Goal: Transaction & Acquisition: Obtain resource

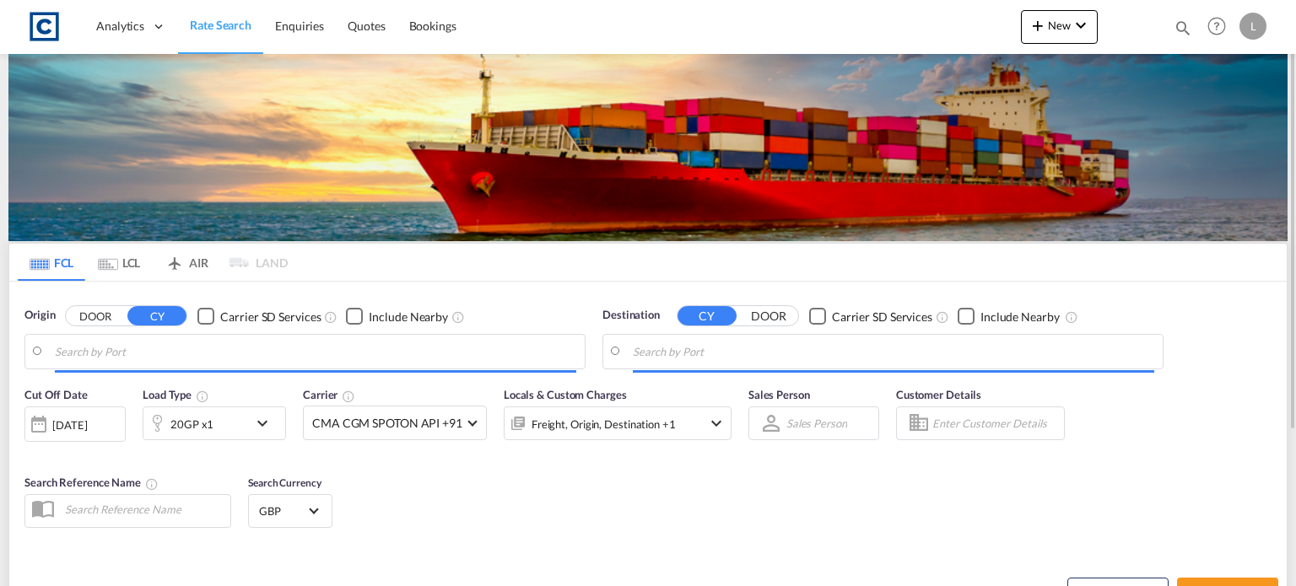
type input "GB-B70, Sandwell"
type input "[GEOGRAPHIC_DATA], [GEOGRAPHIC_DATA]"
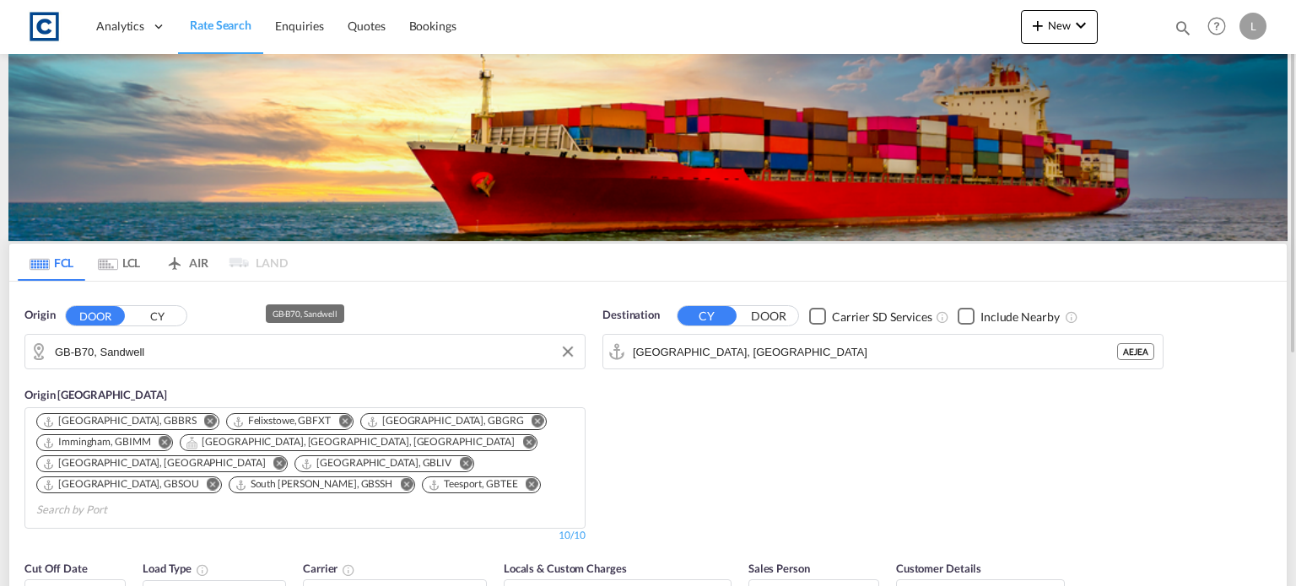
click at [174, 352] on input "GB-B70, Sandwell" at bounding box center [315, 351] width 521 height 25
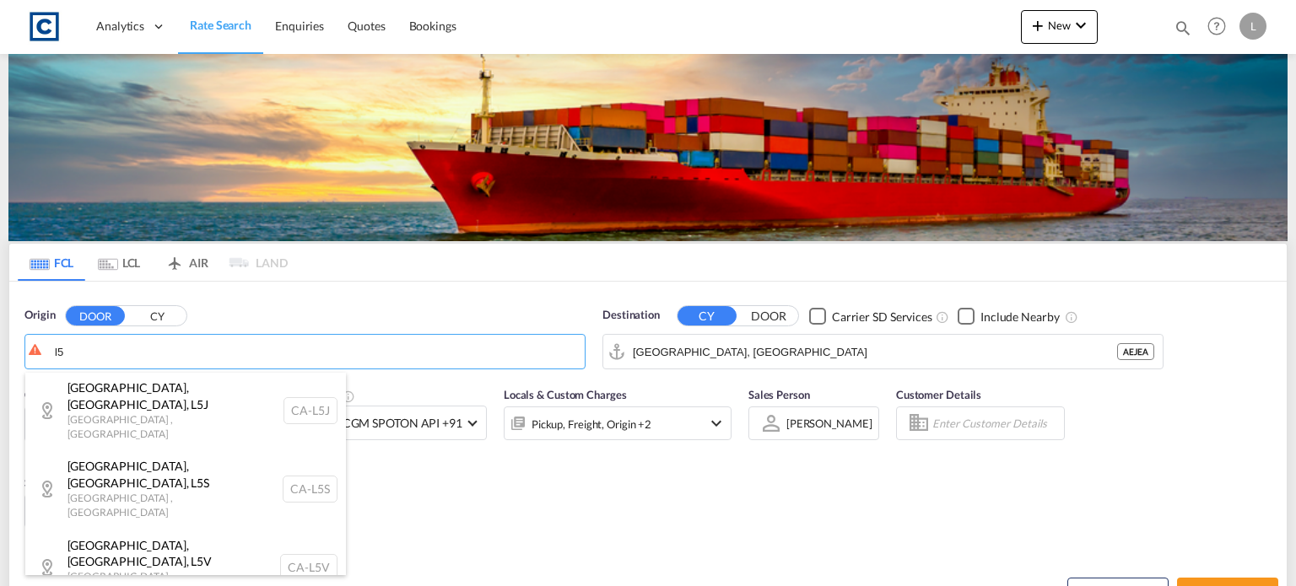
scroll to position [338, 0]
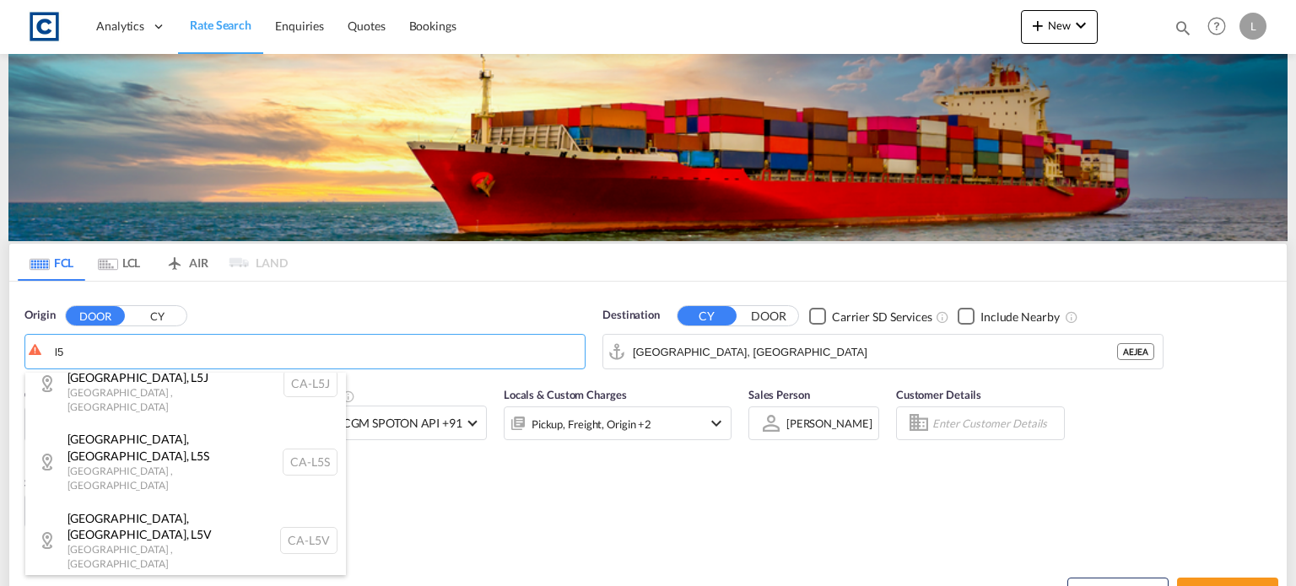
type input "GB-L5, [GEOGRAPHIC_DATA]"
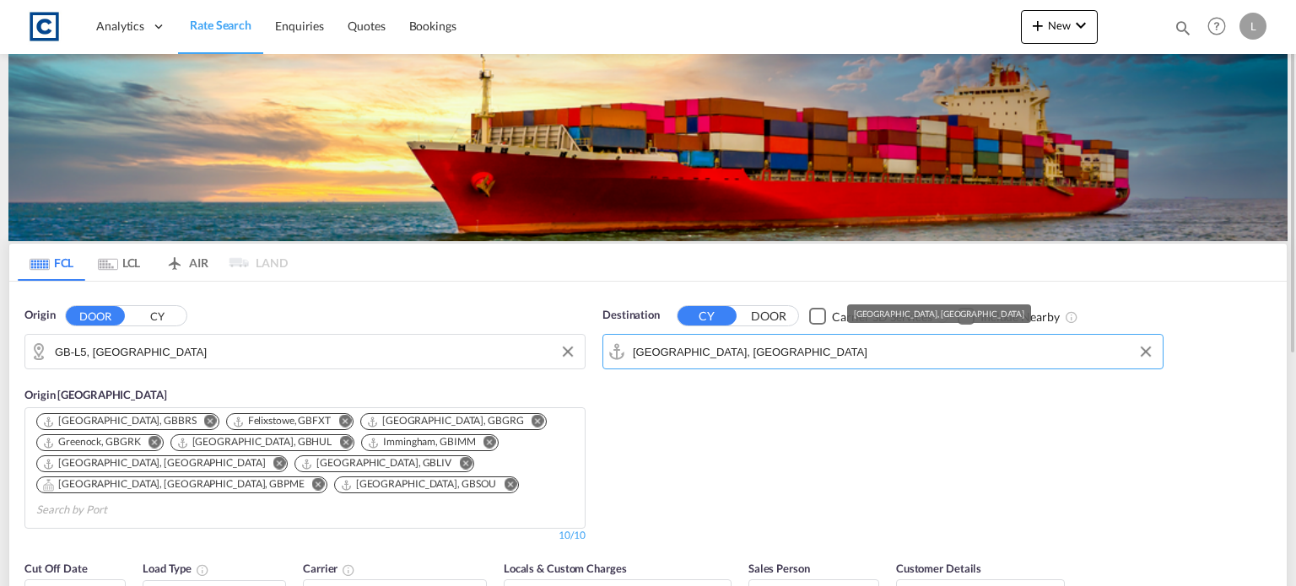
click at [780, 357] on input "[GEOGRAPHIC_DATA], [GEOGRAPHIC_DATA]" at bounding box center [893, 351] width 521 height 25
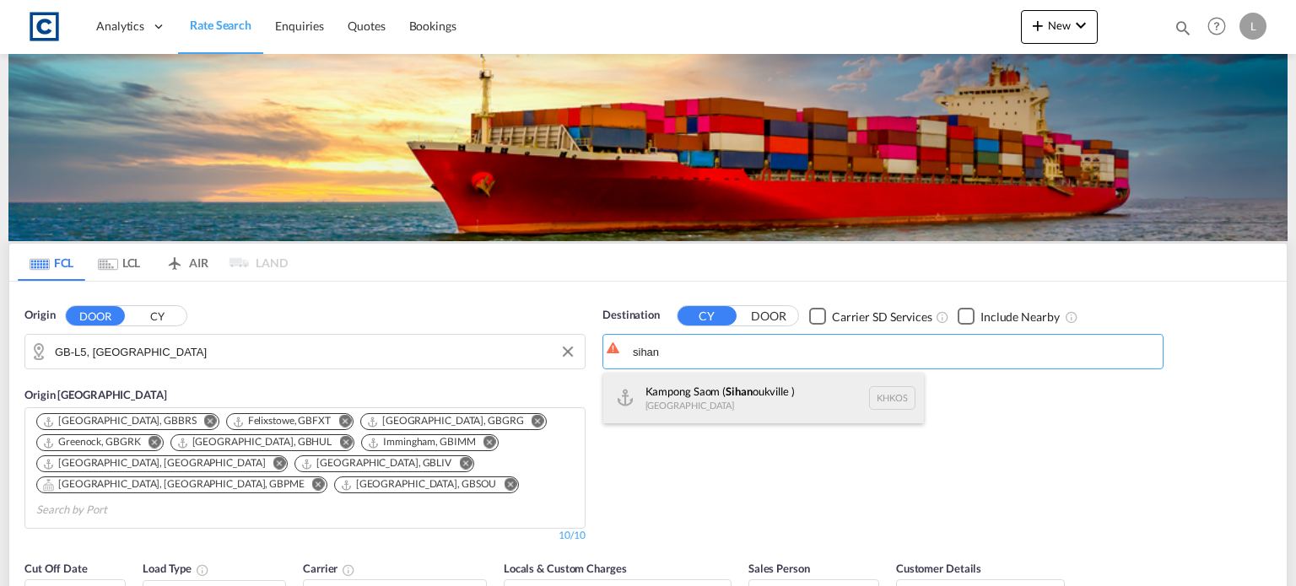
click at [685, 398] on div "Kampong Saom ( Sihan oukville ) [GEOGRAPHIC_DATA] [GEOGRAPHIC_DATA]" at bounding box center [763, 398] width 321 height 51
type input "Kampong Saom ( [GEOGRAPHIC_DATA] ), [GEOGRAPHIC_DATA]"
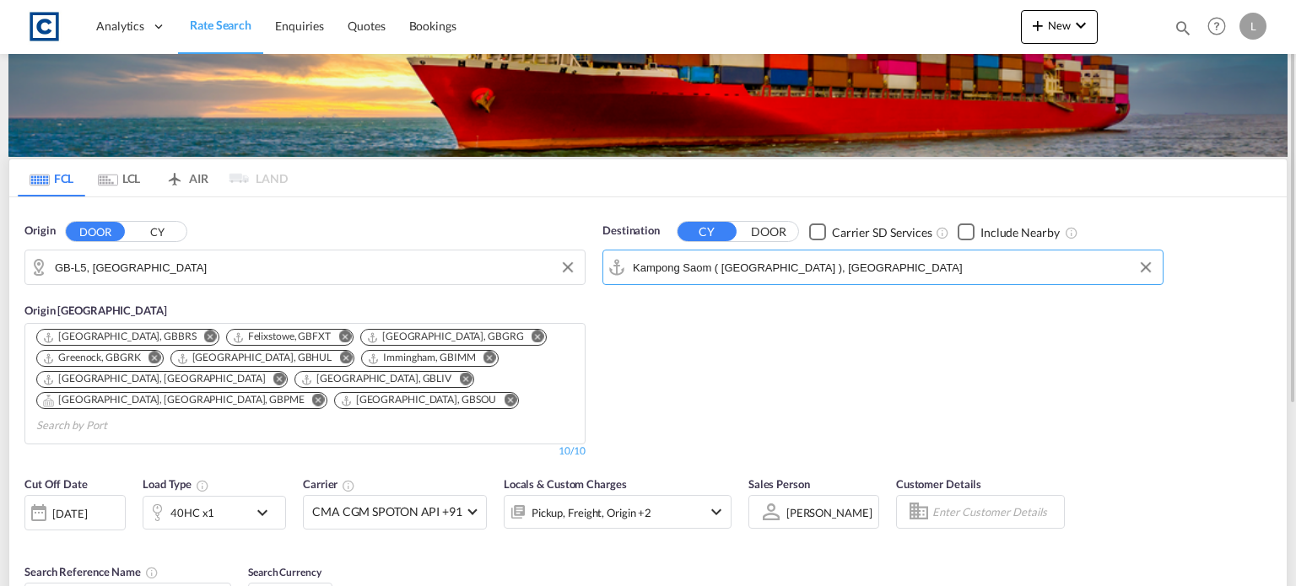
scroll to position [169, 0]
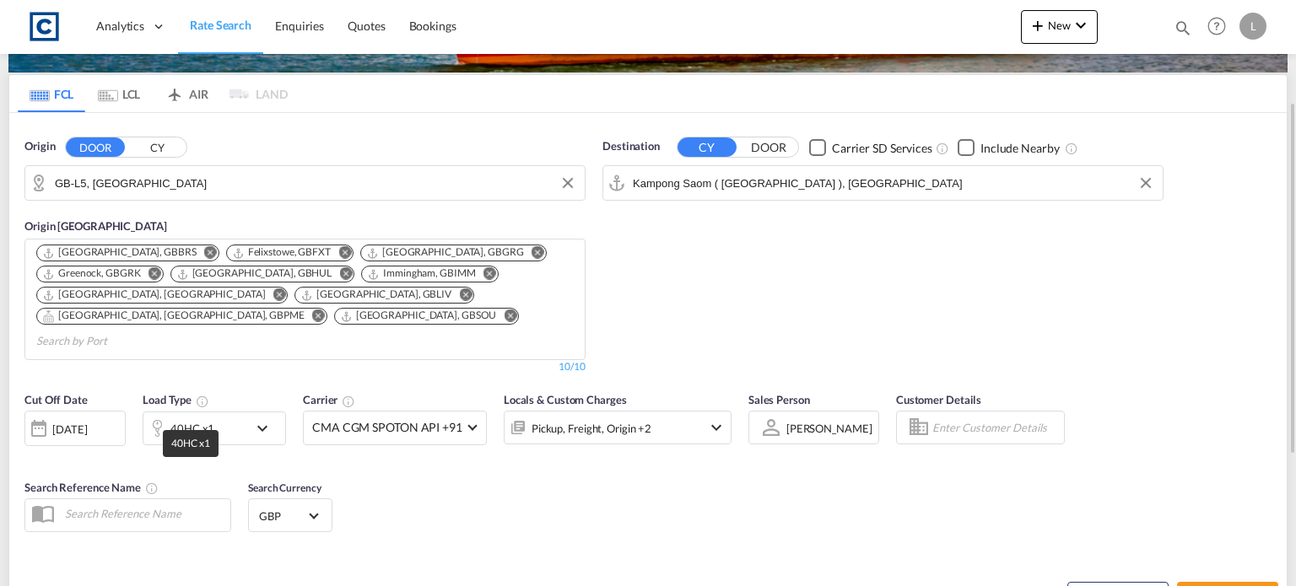
click at [190, 417] on div "40HC x1" at bounding box center [192, 429] width 44 height 24
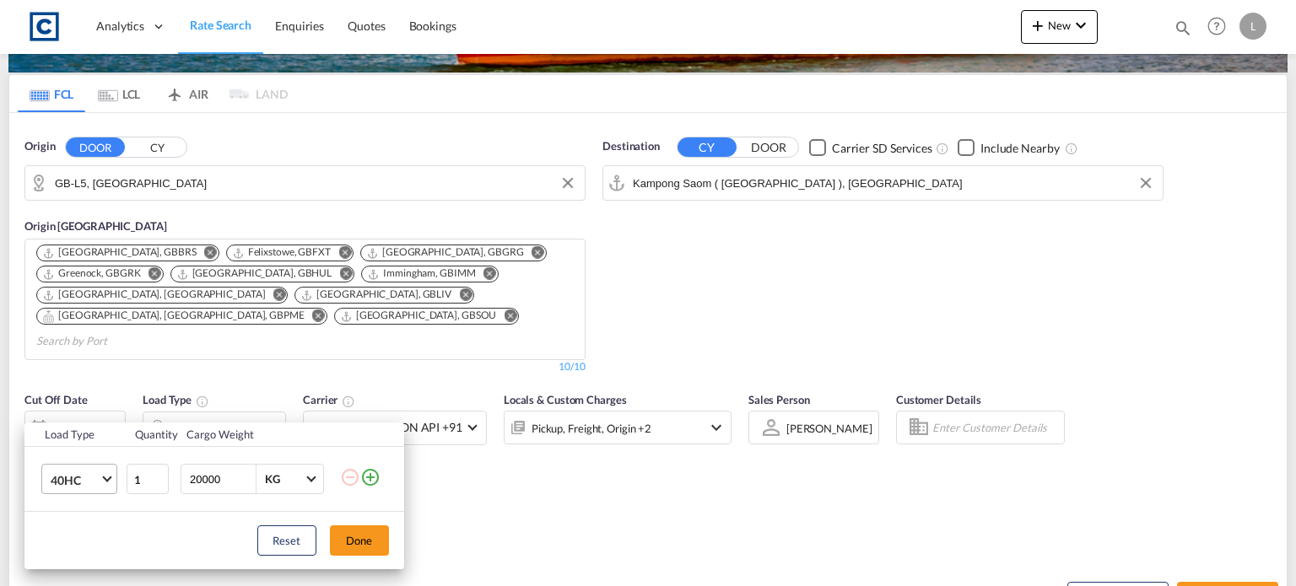
click at [88, 475] on span "40HC" at bounding box center [75, 481] width 49 height 17
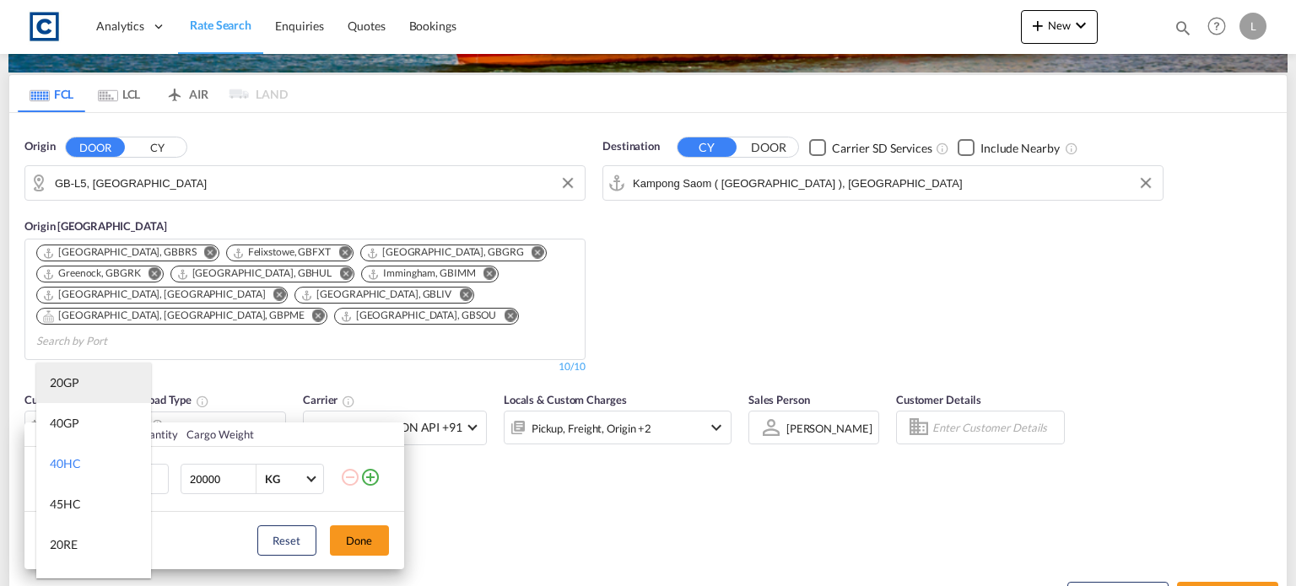
click at [68, 374] on md-option "20GP" at bounding box center [93, 383] width 115 height 41
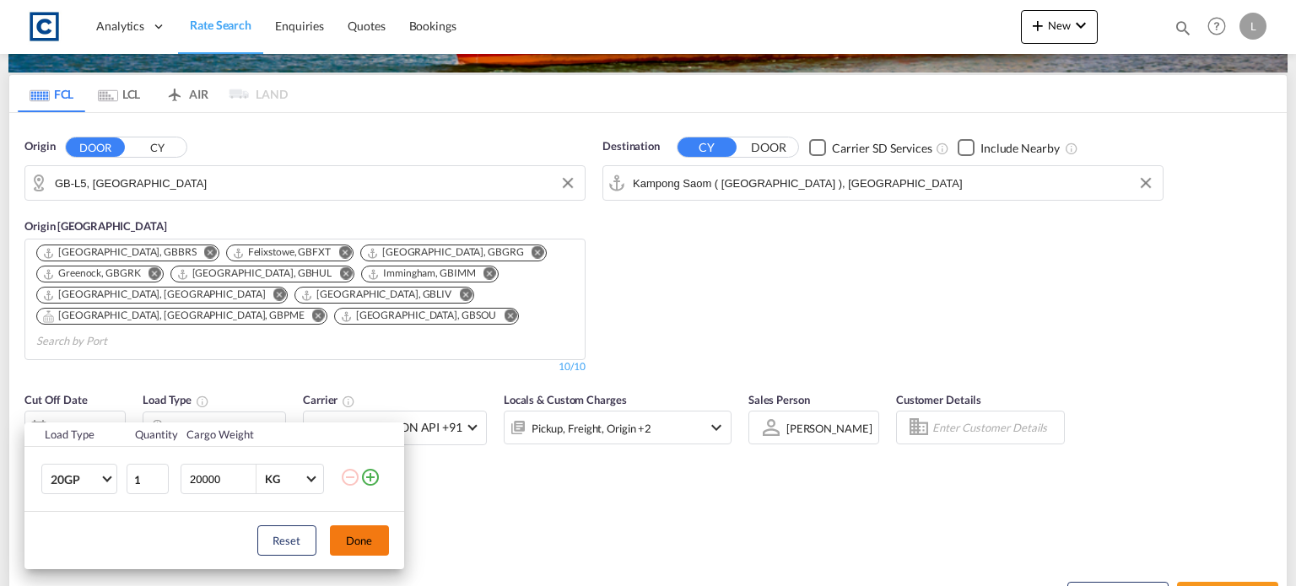
click at [365, 535] on button "Done" at bounding box center [359, 541] width 59 height 30
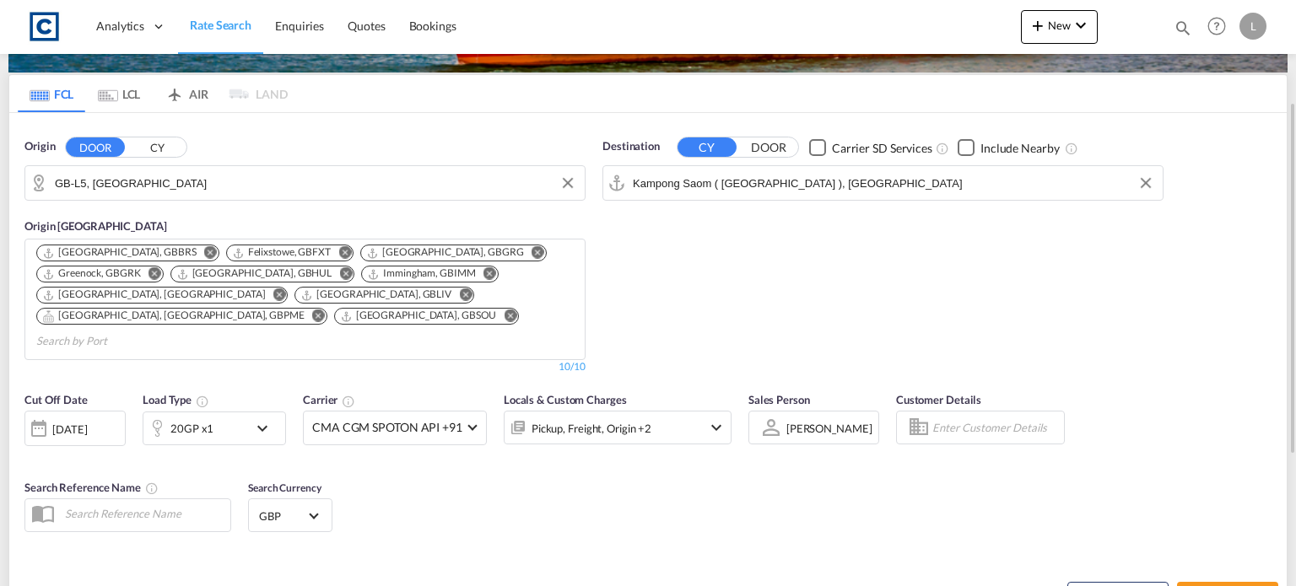
click at [651, 499] on div "Cut Off Date [DATE] [DATE] Load Type 20GP x1 Carrier CMA CGM SPOTON API +91 Onl…" at bounding box center [647, 465] width 1277 height 165
click at [1216, 582] on button "Search Rates" at bounding box center [1227, 597] width 101 height 30
type input "L5 to KHKOS / [DATE]"
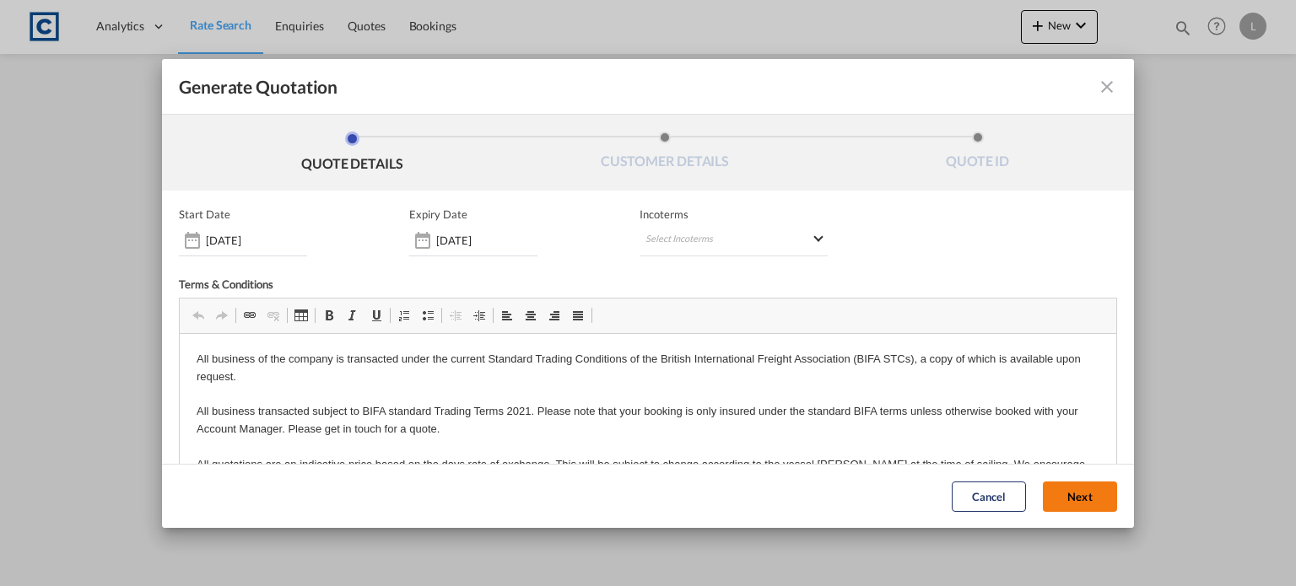
click at [1044, 482] on button "Next" at bounding box center [1080, 497] width 74 height 30
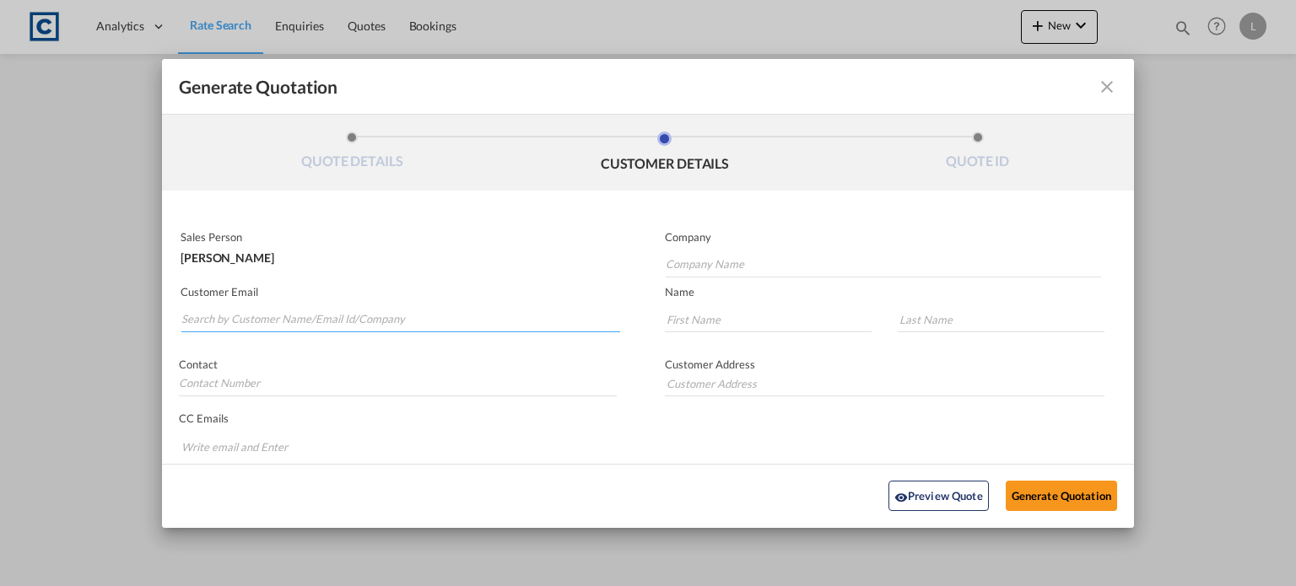
click at [206, 307] on input "Search by Customer Name/Email Id/Company" at bounding box center [400, 319] width 439 height 25
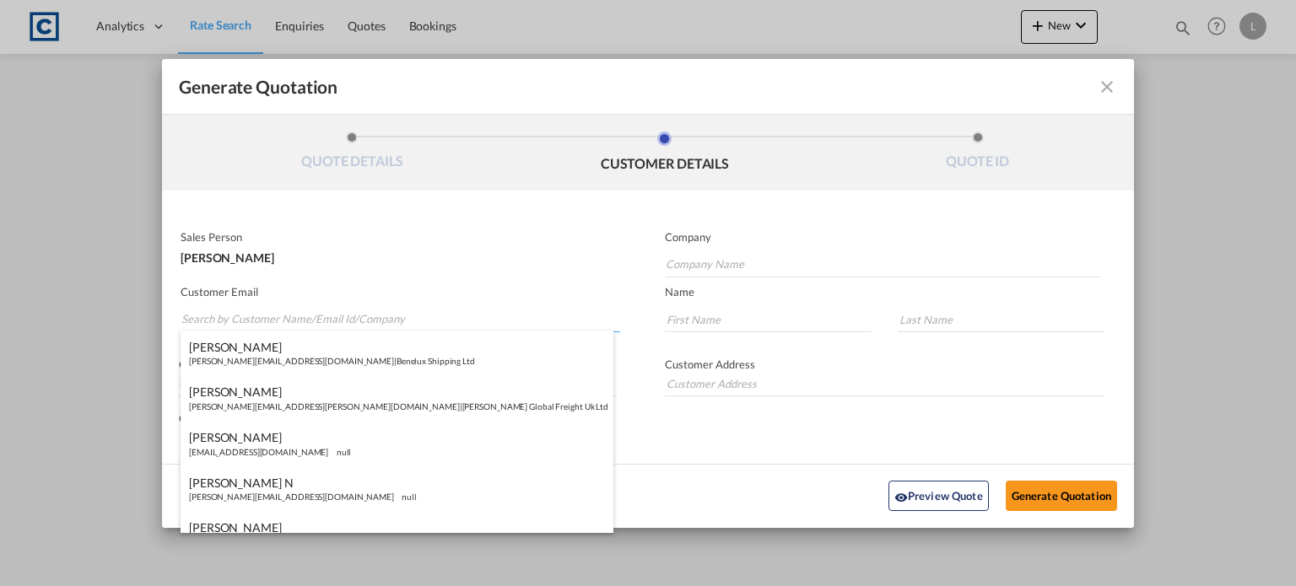
paste input "[PERSON_NAME] ([GEOGRAPHIC_DATA]) <[PERSON_NAME][EMAIL_ADDRESS][PERSON_NAME][DO…"
drag, startPoint x: 290, startPoint y: 322, endPoint x: 300, endPoint y: 303, distance: 21.5
click at [292, 320] on input "[PERSON_NAME] ([GEOGRAPHIC_DATA]) <[PERSON_NAME][EMAIL_ADDRESS][PERSON_NAME][DO…" at bounding box center [400, 319] width 439 height 25
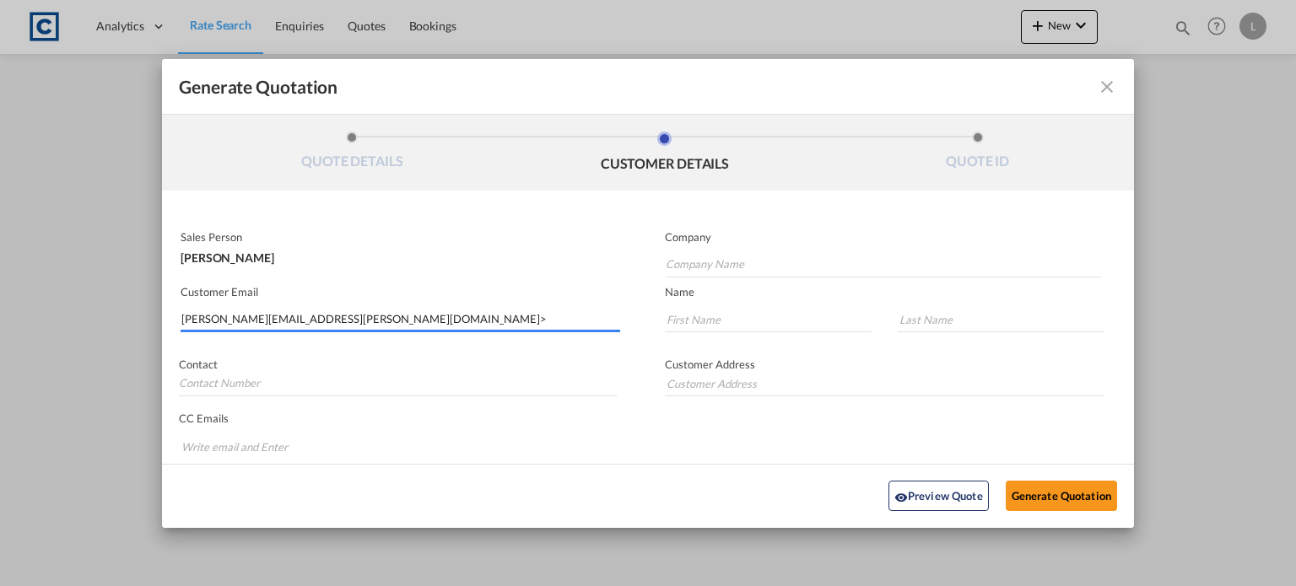
click at [422, 325] on input "[PERSON_NAME][EMAIL_ADDRESS][PERSON_NAME][DOMAIN_NAME]>" at bounding box center [400, 319] width 439 height 25
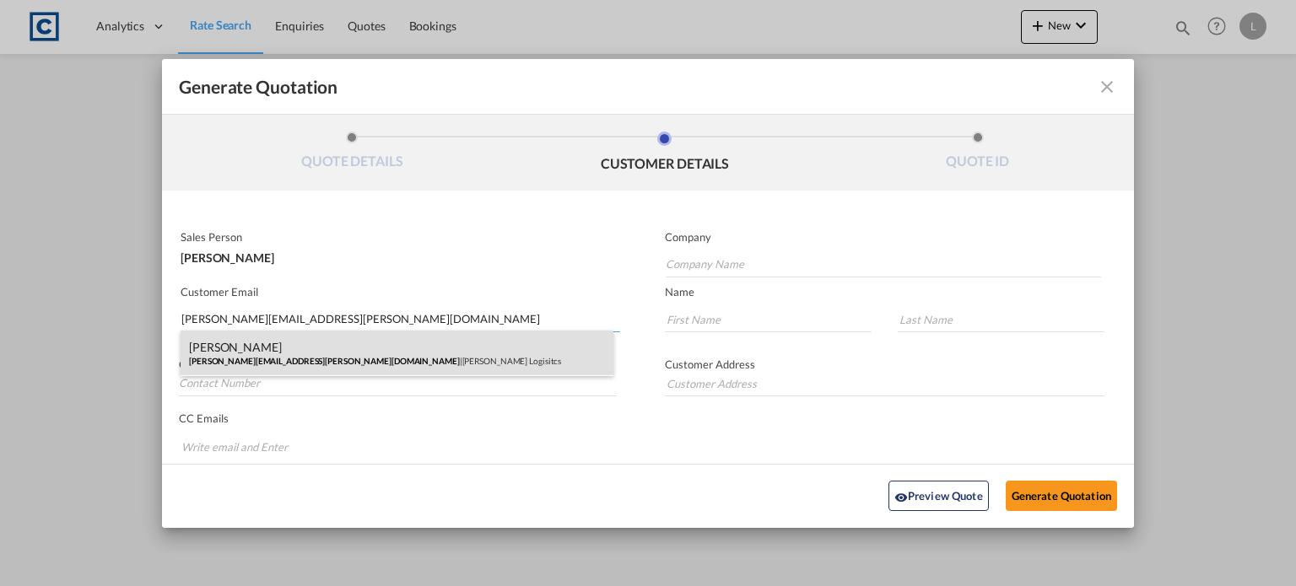
type input "[PERSON_NAME][EMAIL_ADDRESS][PERSON_NAME][DOMAIN_NAME]"
click at [289, 339] on div "[PERSON_NAME] [PERSON_NAME][EMAIL_ADDRESS][PERSON_NAME][DOMAIN_NAME] | [PERSON_…" at bounding box center [397, 354] width 433 height 46
type input "[PERSON_NAME] Logisitcs"
type input "[PERSON_NAME]"
type input "Locarno"
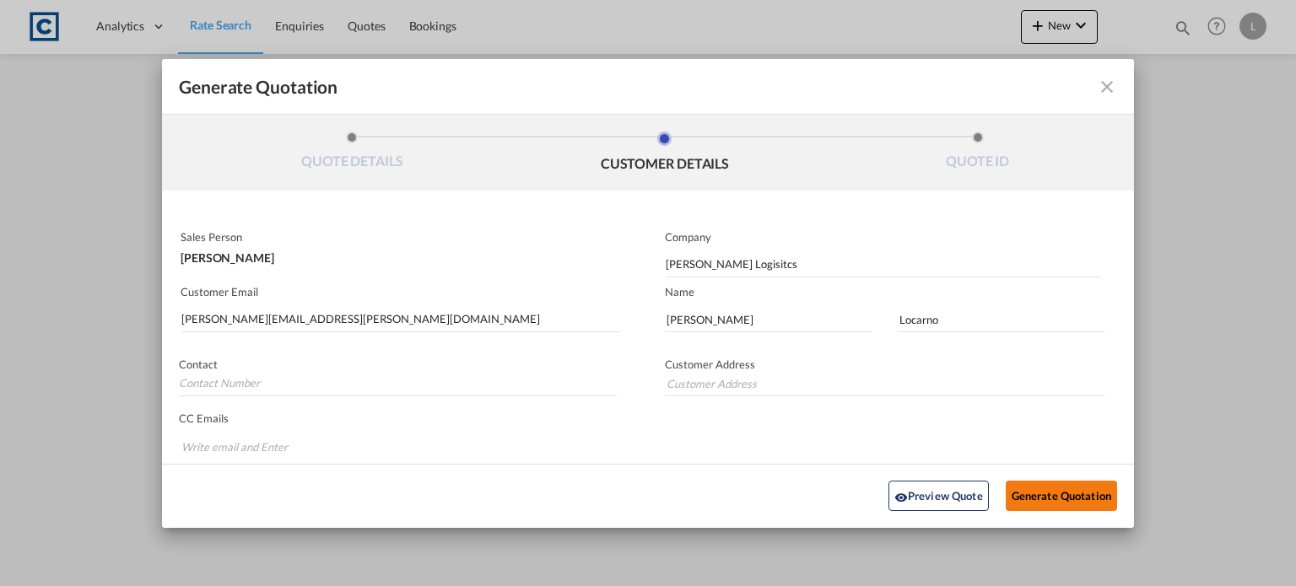
click at [1044, 492] on button "Generate Quotation" at bounding box center [1061, 496] width 111 height 30
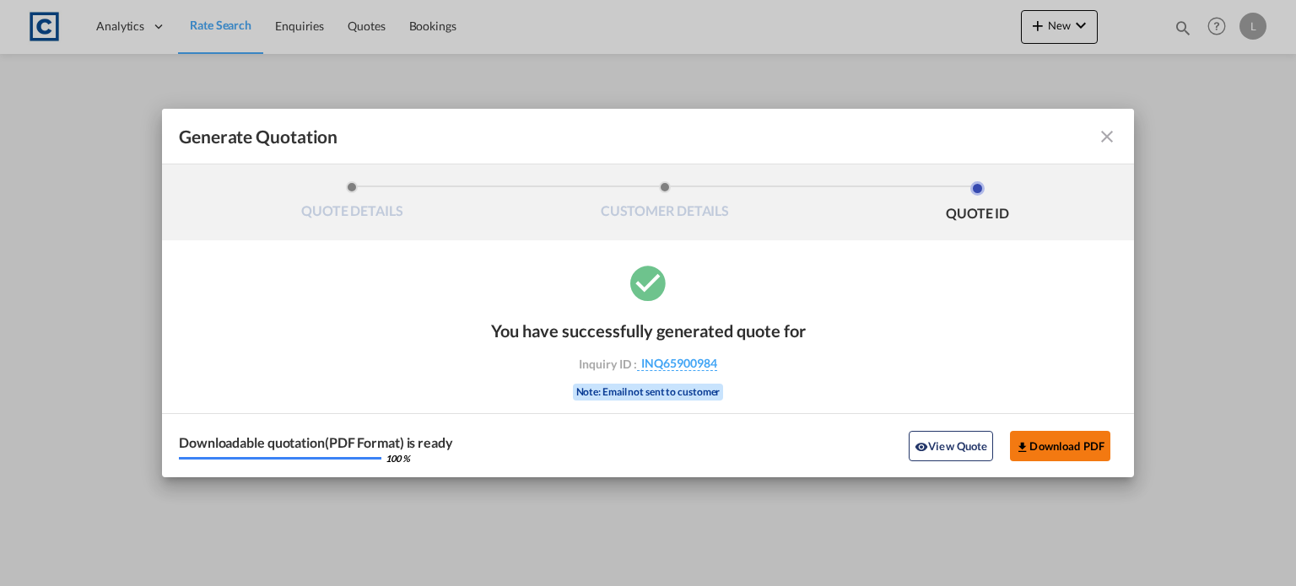
click at [1045, 445] on button "Download PDF" at bounding box center [1060, 446] width 100 height 30
click at [1105, 138] on md-icon "icon-close fg-AAA8AD cursor m-0" at bounding box center [1107, 137] width 20 height 20
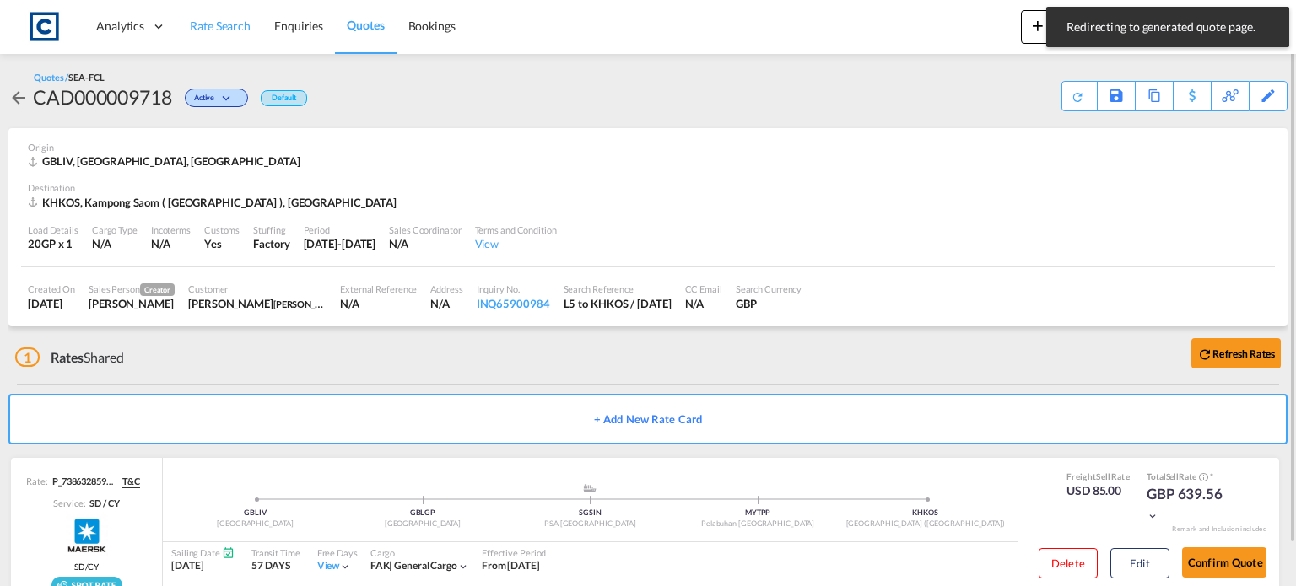
click at [200, 23] on span "Rate Search" at bounding box center [220, 26] width 61 height 14
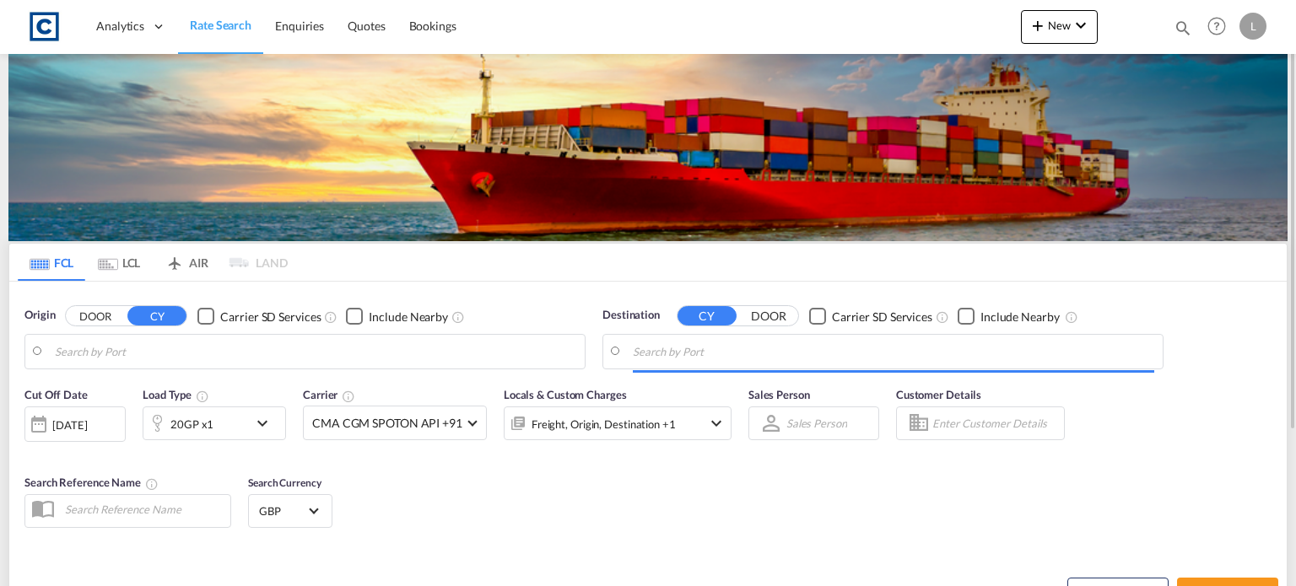
type input "GB-L5, [GEOGRAPHIC_DATA]"
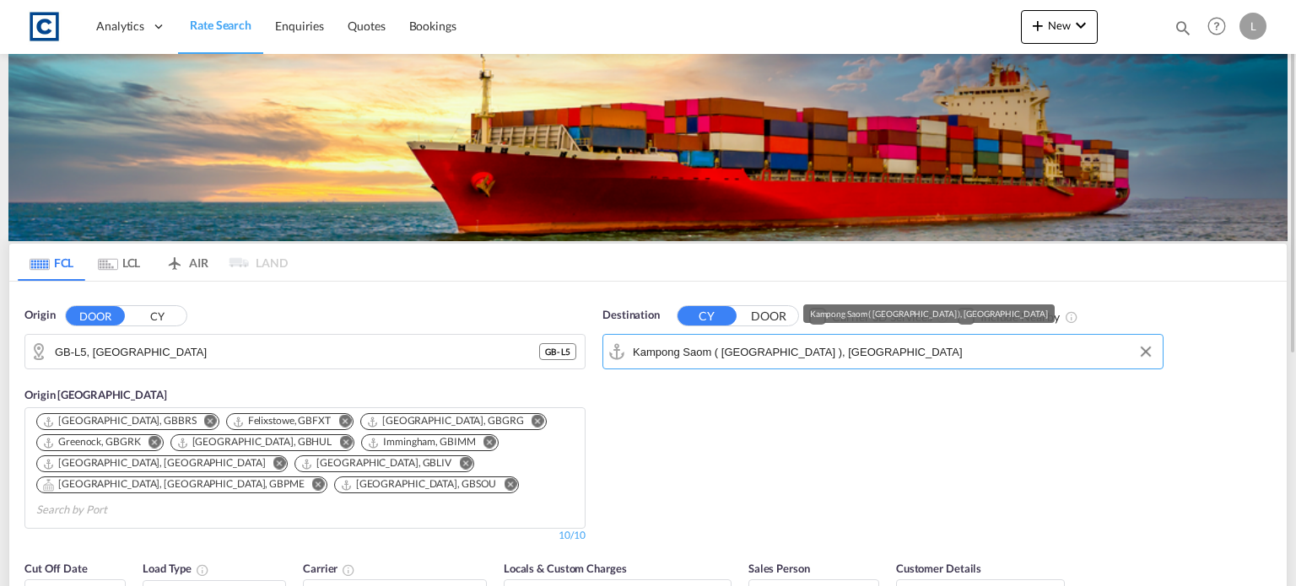
click at [906, 354] on input "Kampong Saom ( [GEOGRAPHIC_DATA] ), [GEOGRAPHIC_DATA]" at bounding box center [893, 351] width 521 height 25
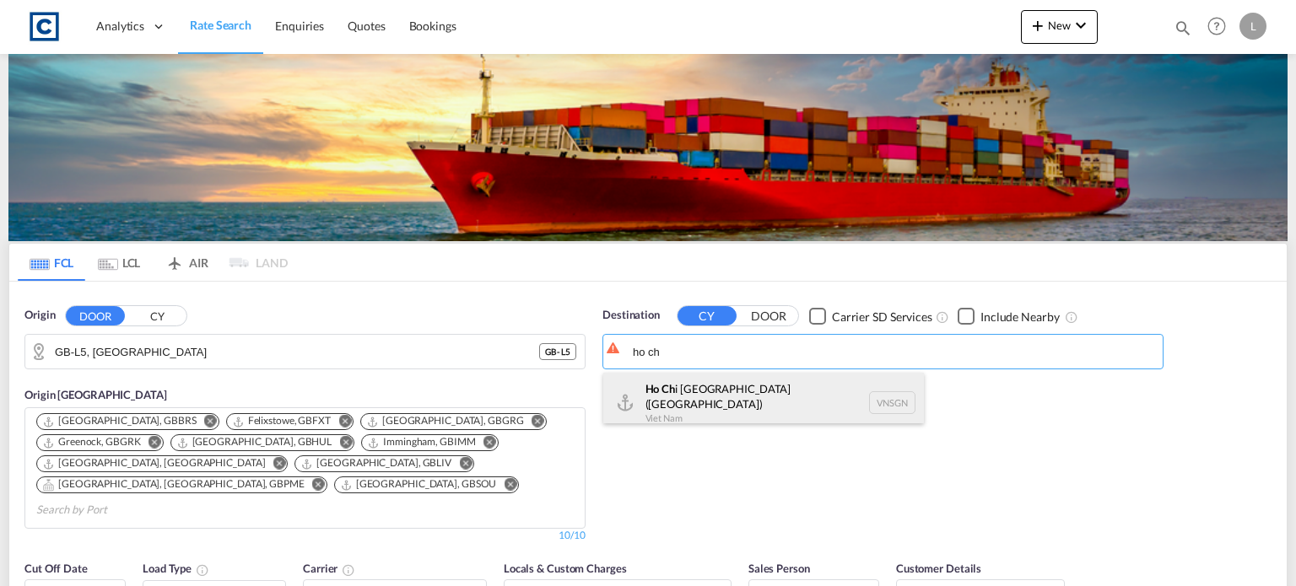
click at [674, 391] on div "Ho Ch i [GEOGRAPHIC_DATA] ([GEOGRAPHIC_DATA]) [GEOGRAPHIC_DATA] VNSGN" at bounding box center [763, 403] width 321 height 61
type input "Ho Chi Minh City ([GEOGRAPHIC_DATA]), VNSGN"
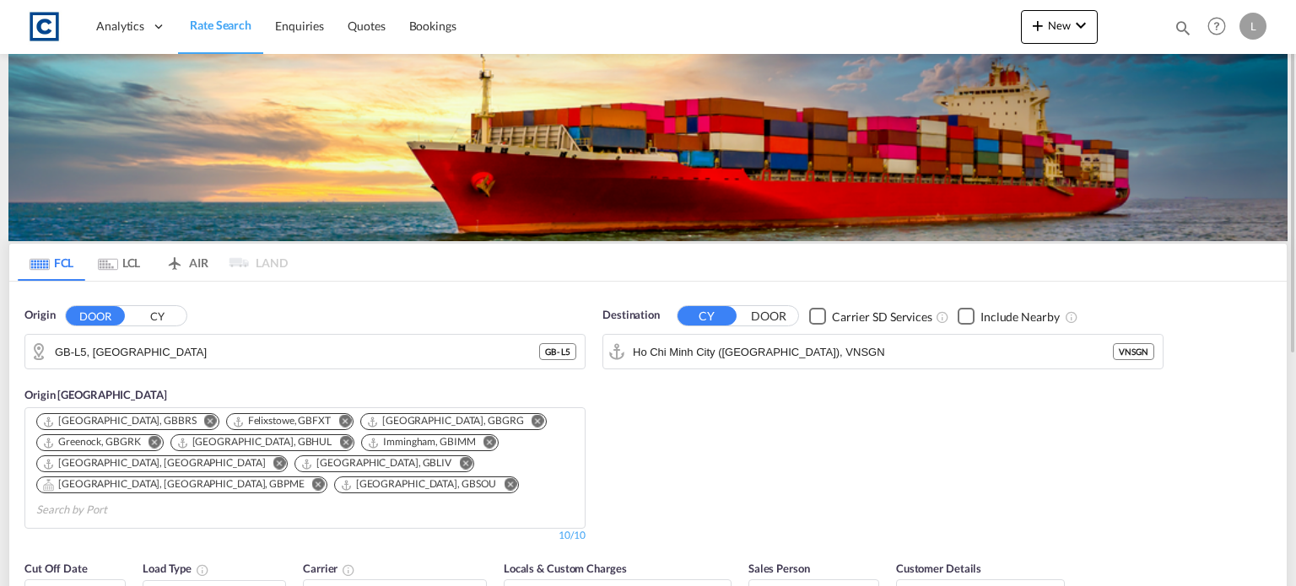
click at [965, 319] on div "Checkbox No Ink" at bounding box center [966, 316] width 17 height 17
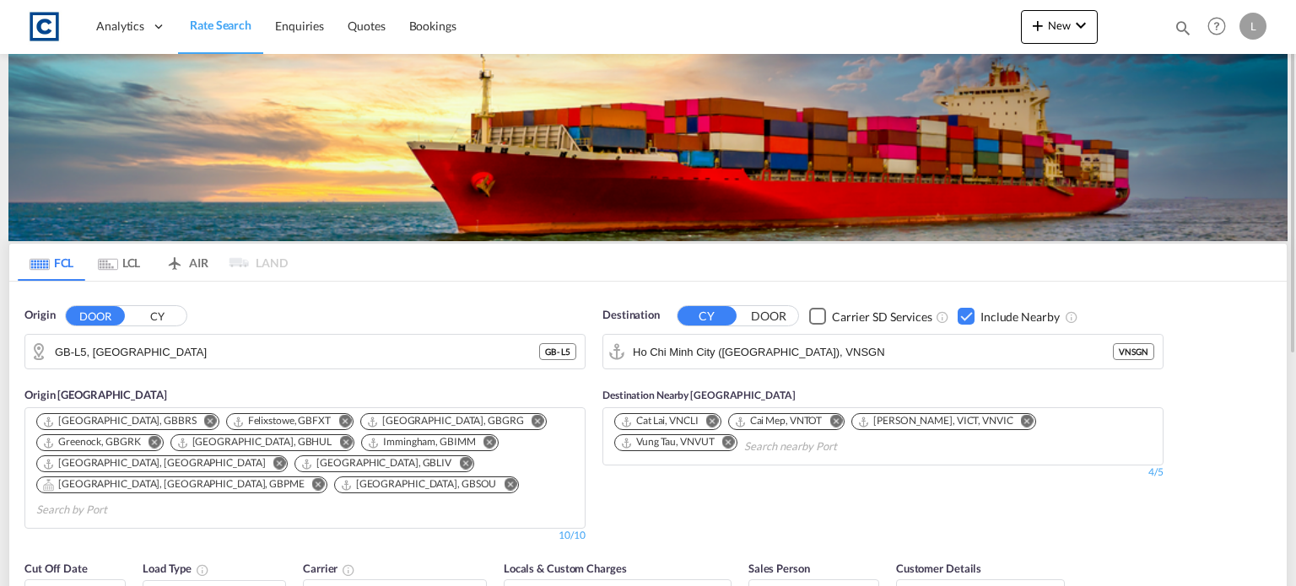
drag, startPoint x: 731, startPoint y: 438, endPoint x: 775, endPoint y: 439, distance: 43.9
click at [731, 439] on md-icon "Remove" at bounding box center [728, 442] width 13 height 13
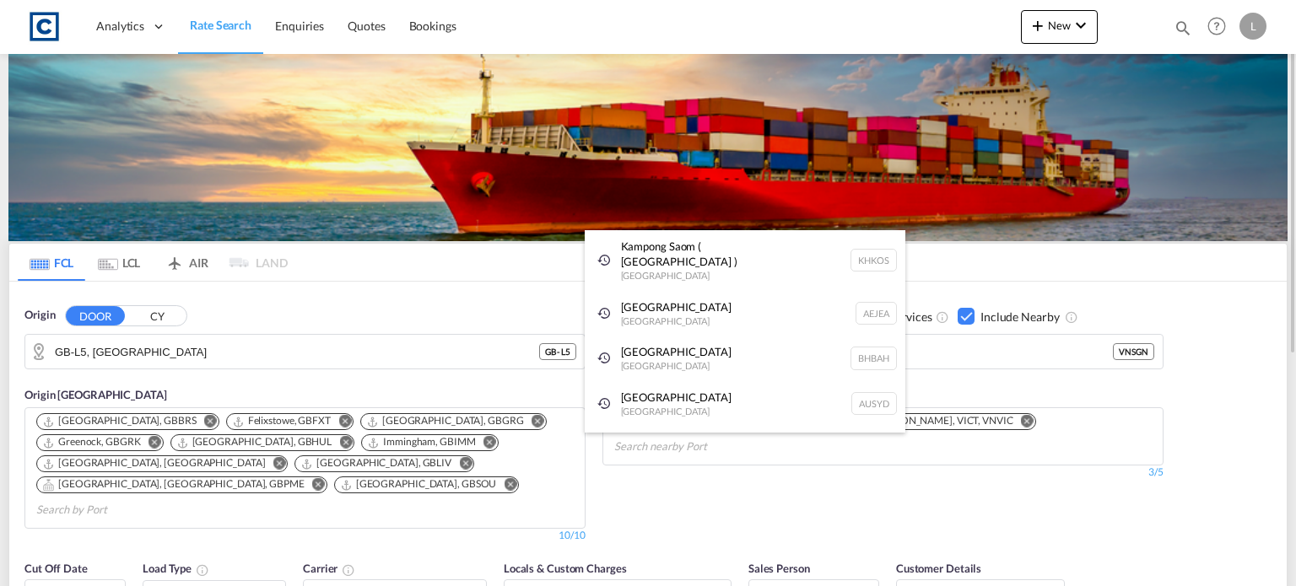
click at [844, 426] on div "Sohar Oman OMSOH" at bounding box center [745, 449] width 321 height 46
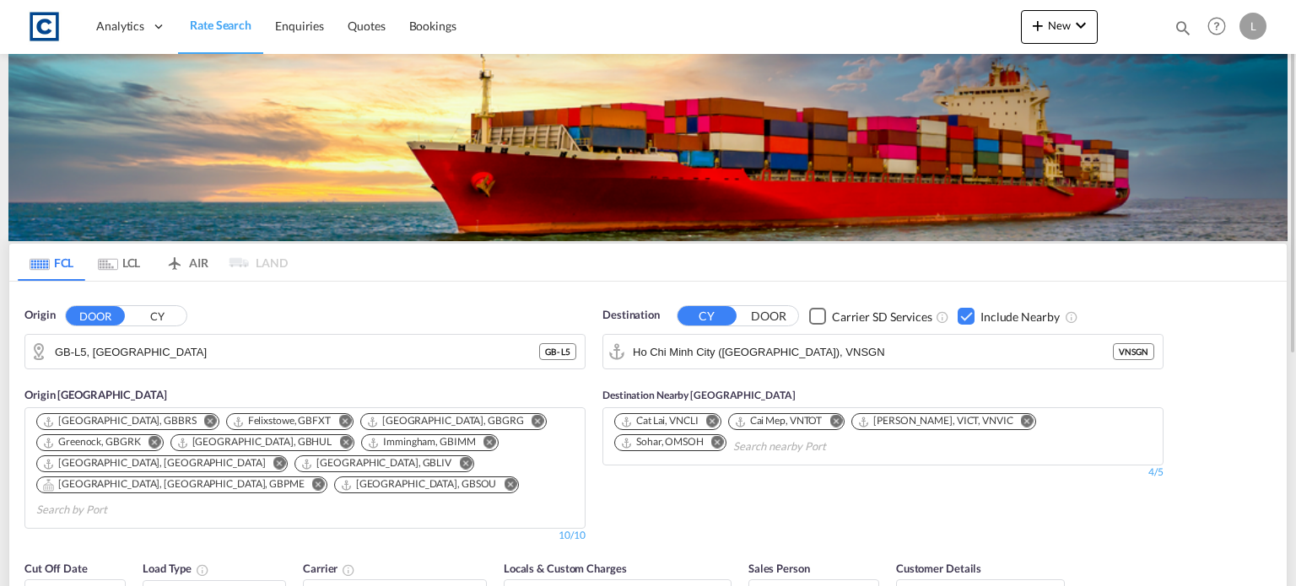
click at [724, 436] on md-icon "Remove" at bounding box center [717, 442] width 13 height 13
click at [1021, 419] on md-icon "Remove" at bounding box center [1027, 421] width 13 height 13
click at [842, 422] on md-icon "Remove" at bounding box center [835, 421] width 13 height 13
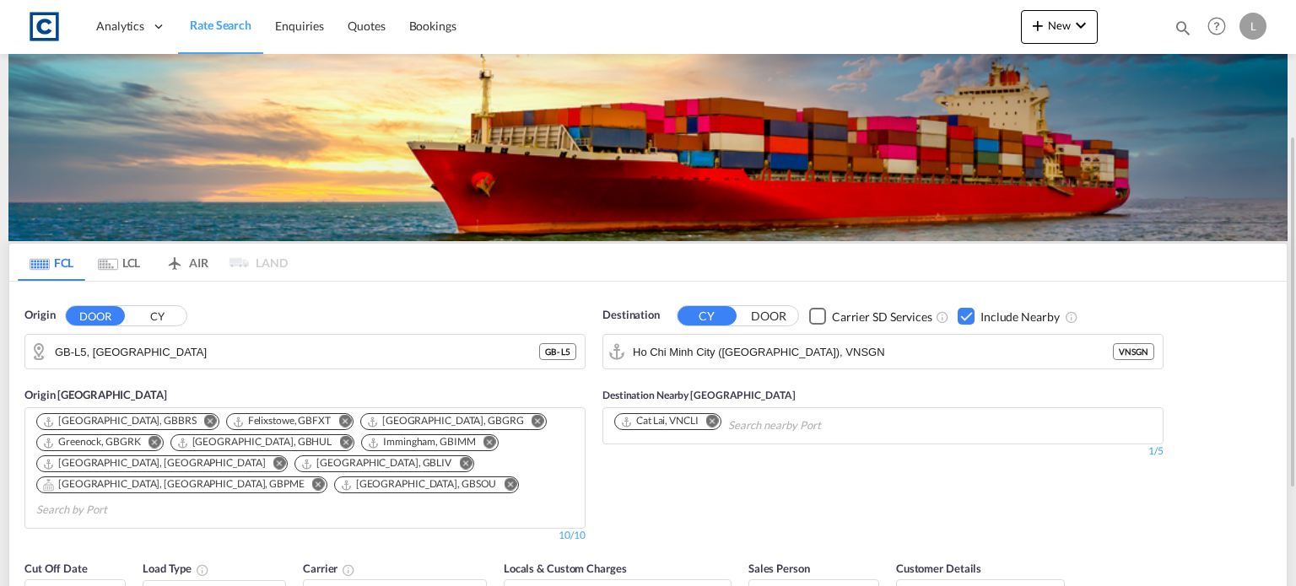
scroll to position [169, 0]
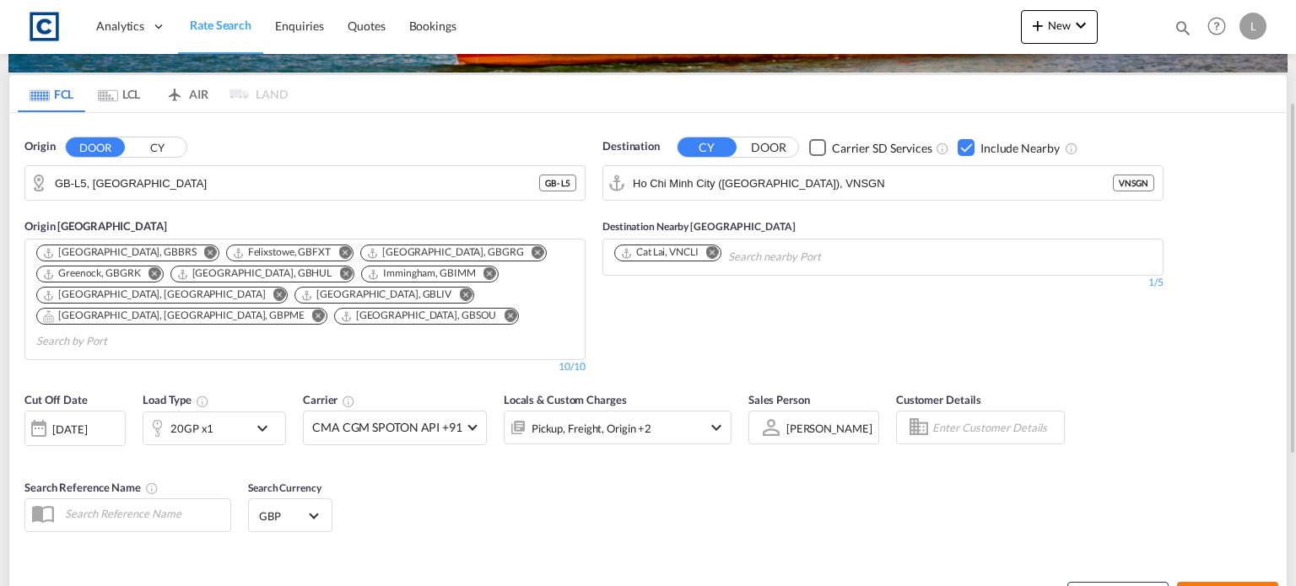
click at [1203, 586] on span "Search Rates" at bounding box center [1227, 598] width 81 height 14
type input "L5 to VNSGN / [DATE]"
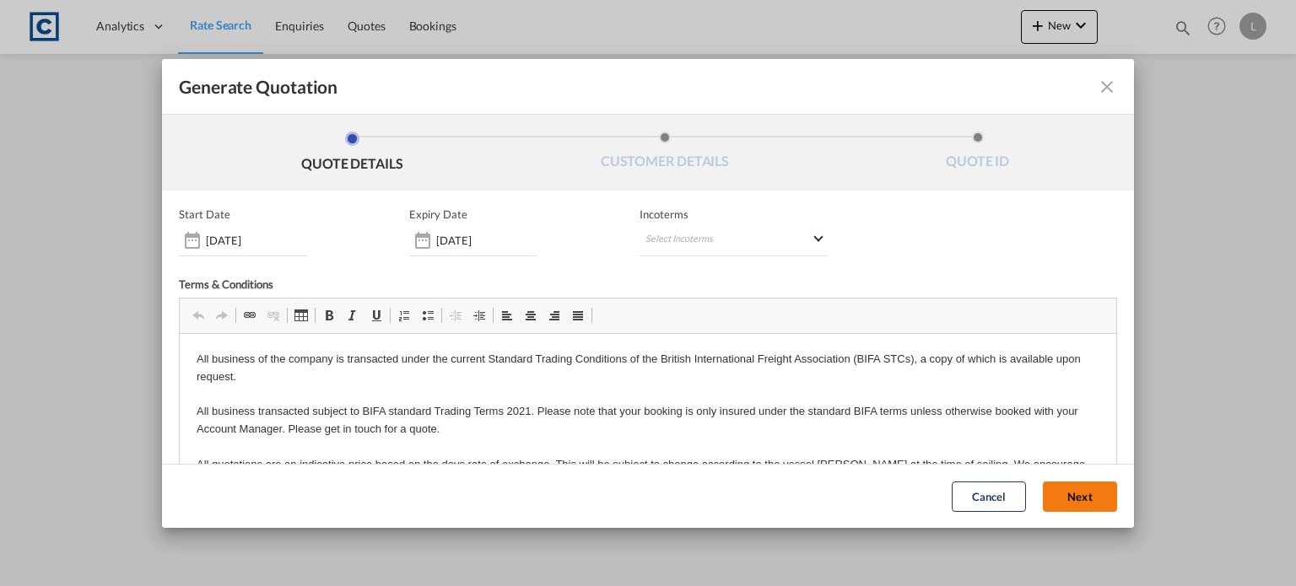
click at [1043, 494] on button "Next" at bounding box center [1080, 497] width 74 height 30
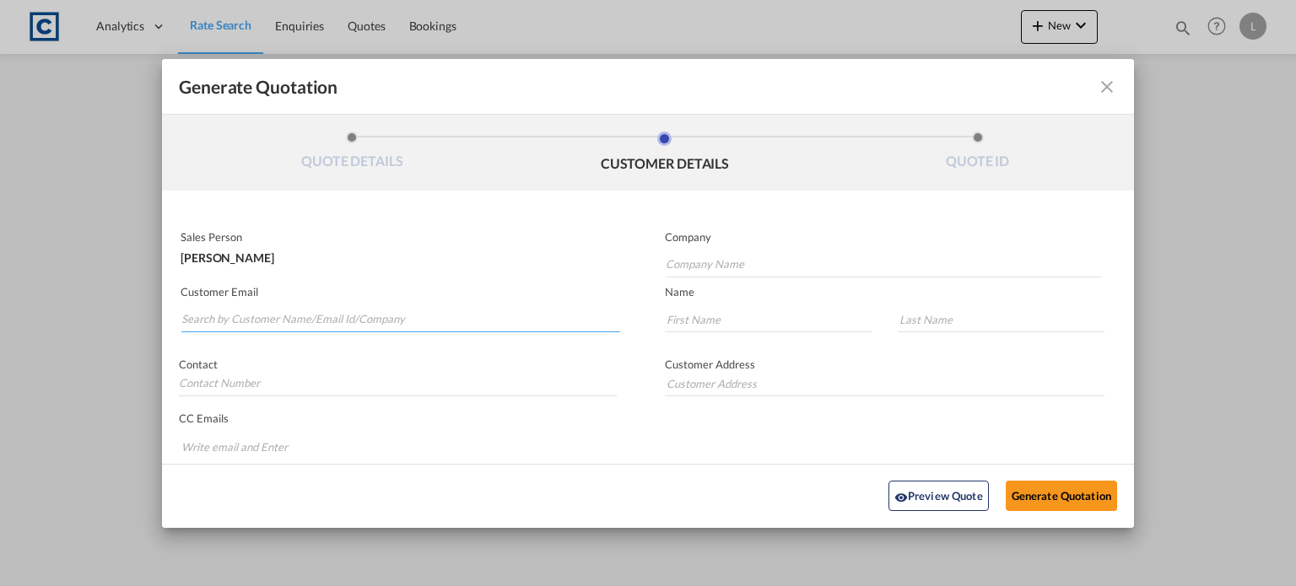
click at [195, 317] on input "Search by Customer Name/Email Id/Company" at bounding box center [400, 319] width 439 height 25
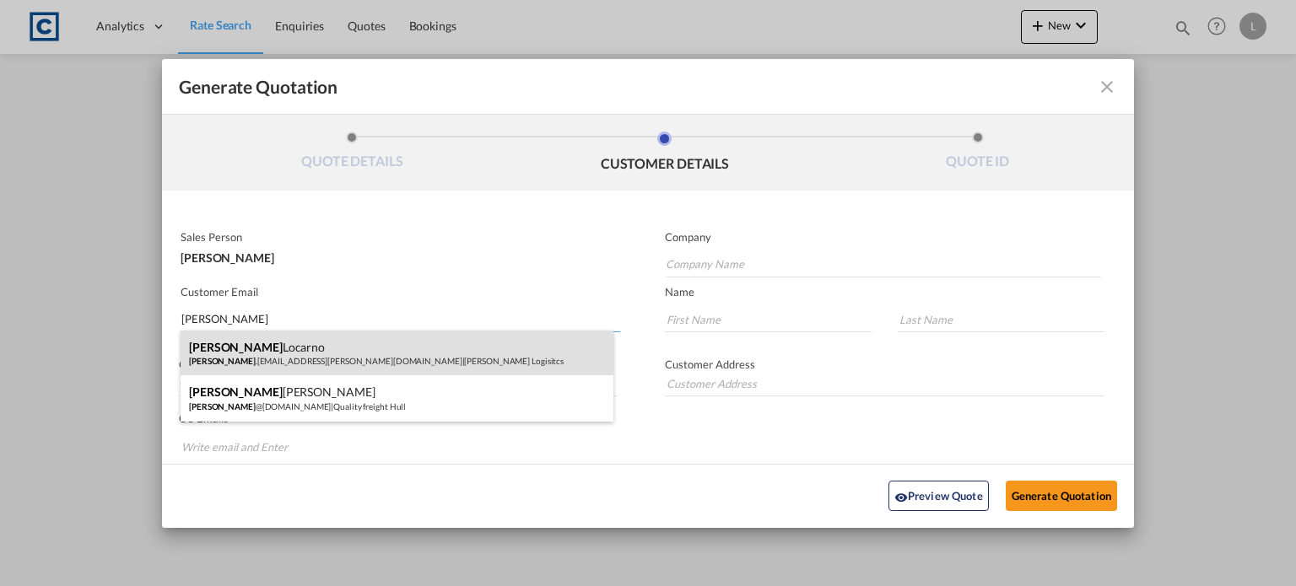
type input "[PERSON_NAME]"
click at [260, 350] on div "[PERSON_NAME] [PERSON_NAME] .[EMAIL_ADDRESS][PERSON_NAME][DOMAIN_NAME] | [PERSO…" at bounding box center [397, 354] width 433 height 46
type input "[PERSON_NAME] Logisitcs"
type input "[PERSON_NAME][EMAIL_ADDRESS][PERSON_NAME][DOMAIN_NAME]"
type input "[PERSON_NAME]"
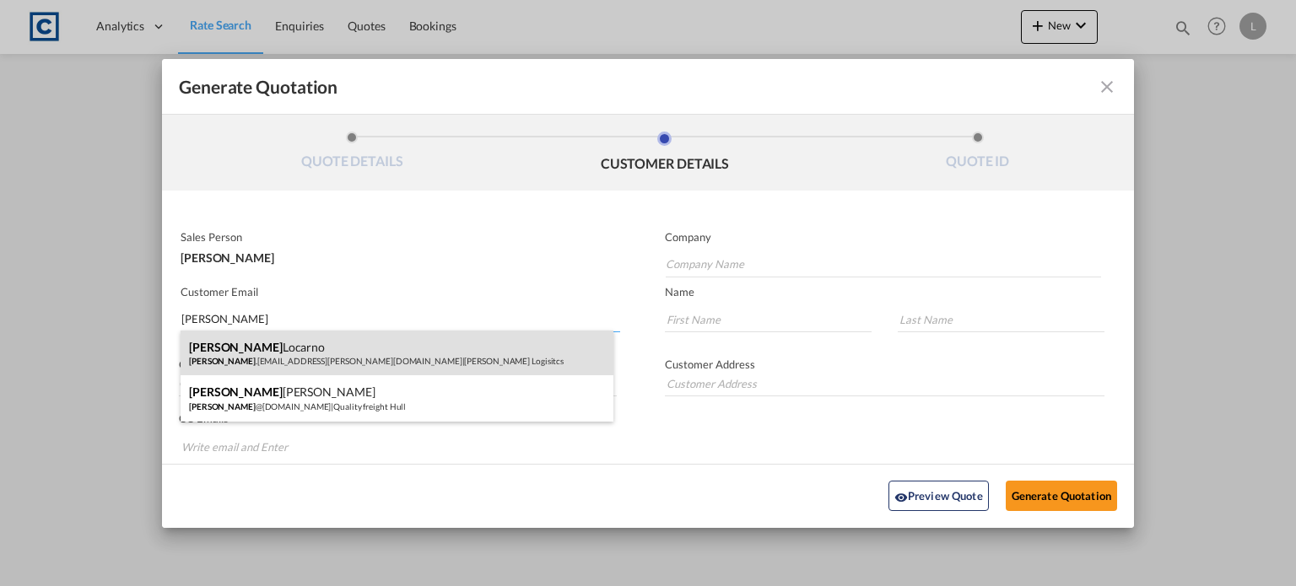
type input "Locarno"
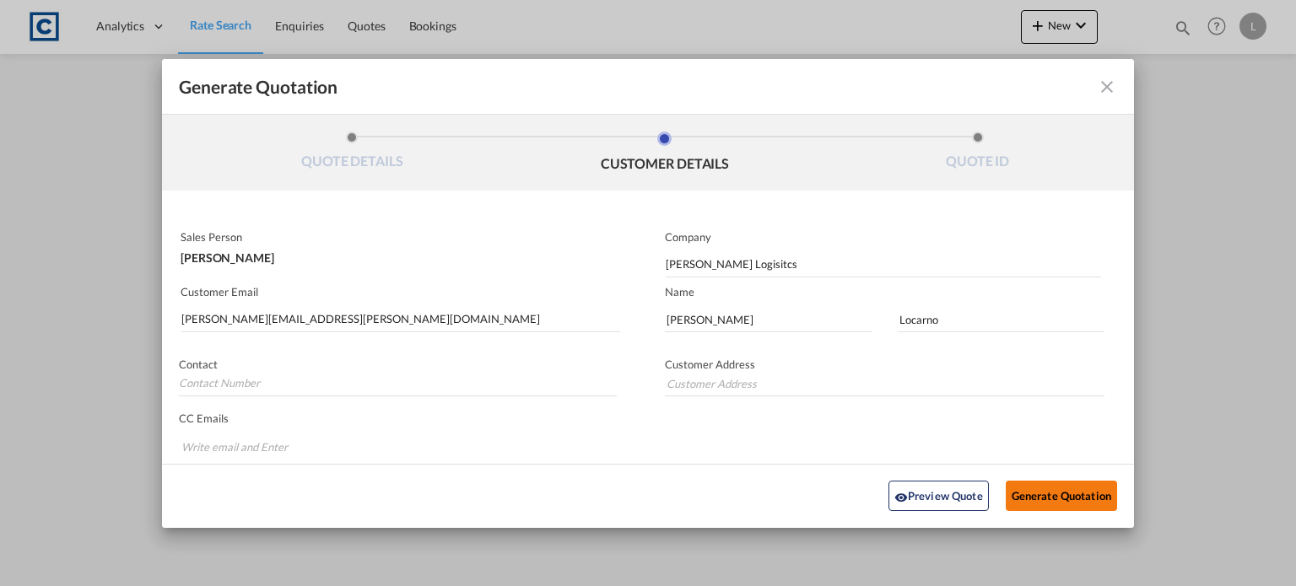
click at [1061, 492] on button "Generate Quotation" at bounding box center [1061, 496] width 111 height 30
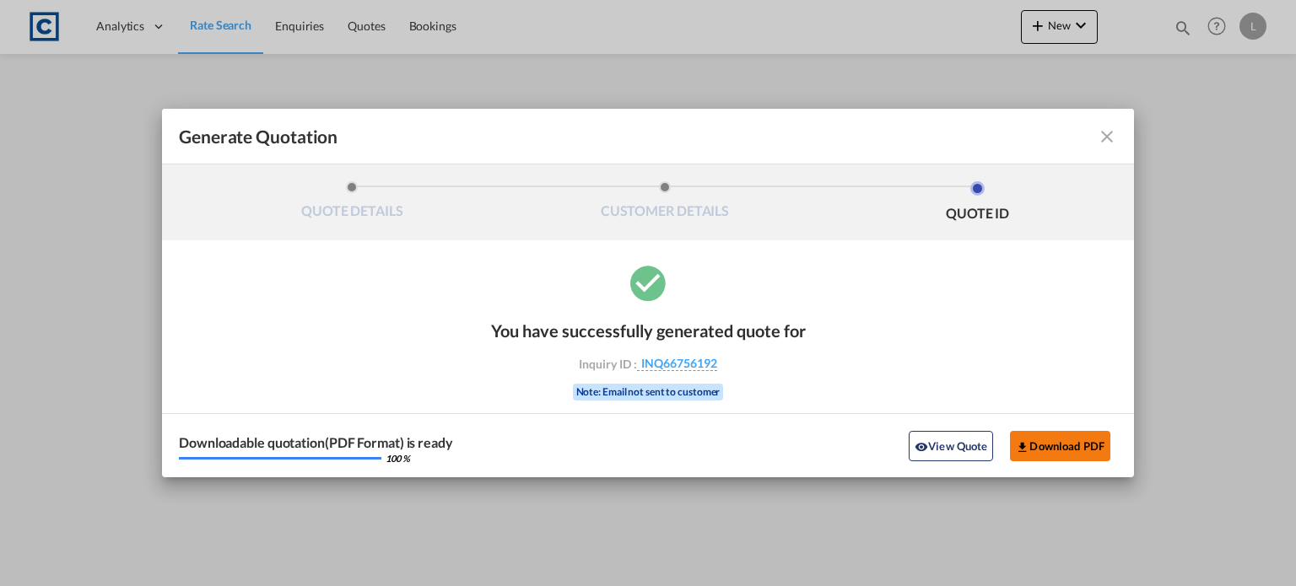
click at [1056, 443] on button "Download PDF" at bounding box center [1060, 446] width 100 height 30
click at [1107, 139] on md-icon "icon-close fg-AAA8AD cursor m-0" at bounding box center [1107, 137] width 20 height 20
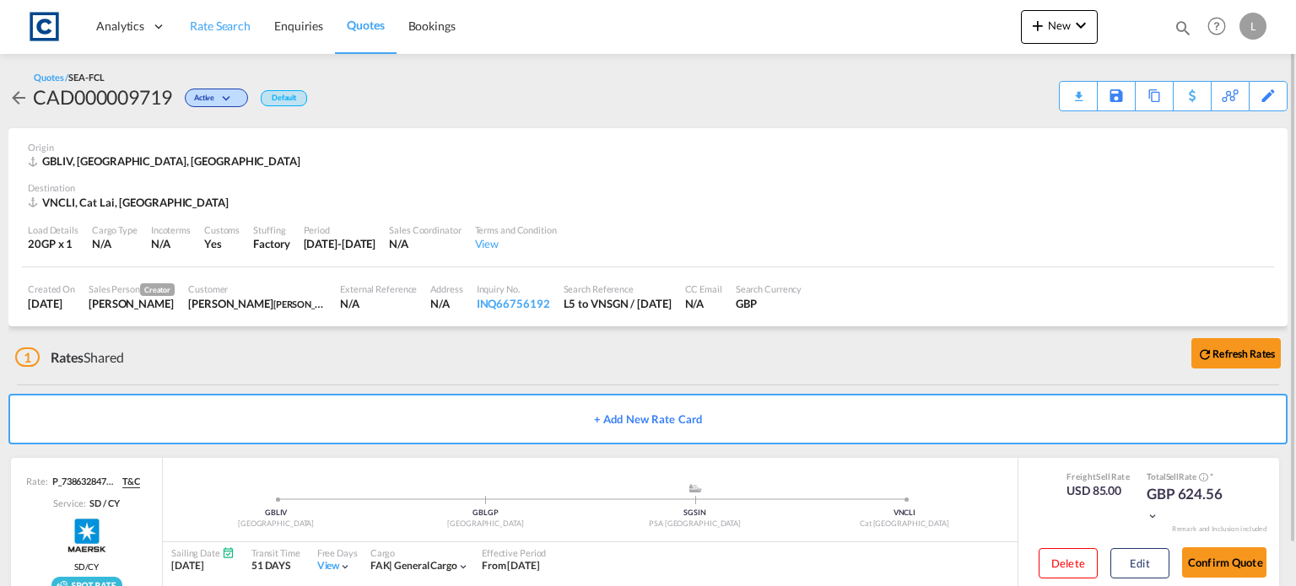
click at [230, 24] on span "Rate Search" at bounding box center [220, 26] width 61 height 14
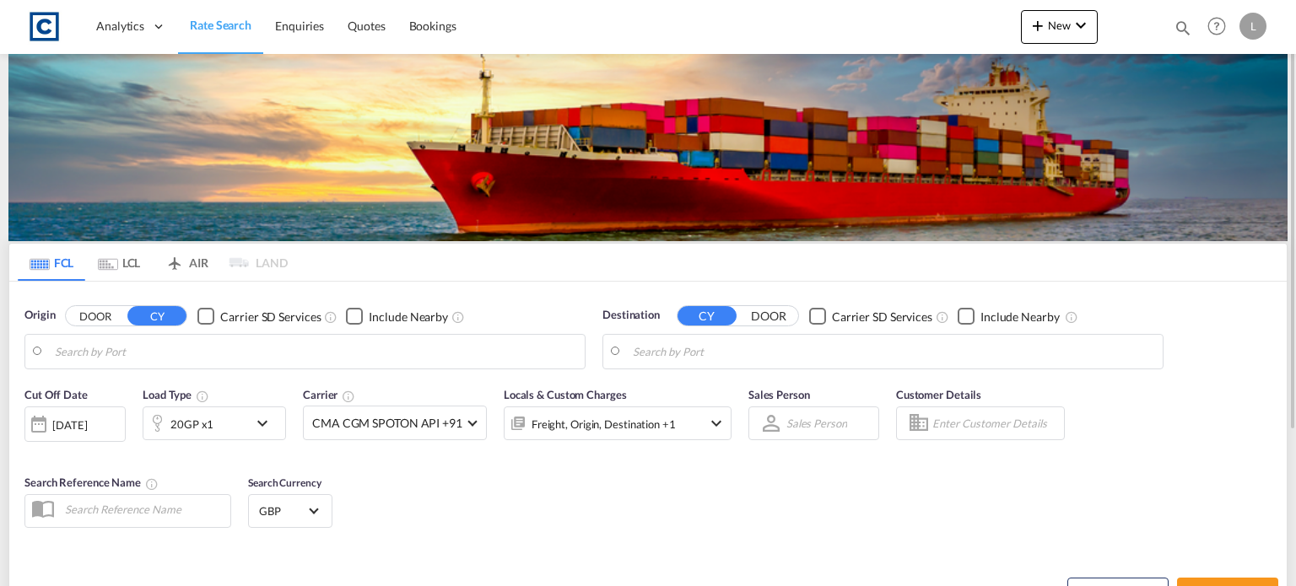
type input "GB-L5, [GEOGRAPHIC_DATA]"
type input "Ho Chi Minh City ([GEOGRAPHIC_DATA]), VNSGN"
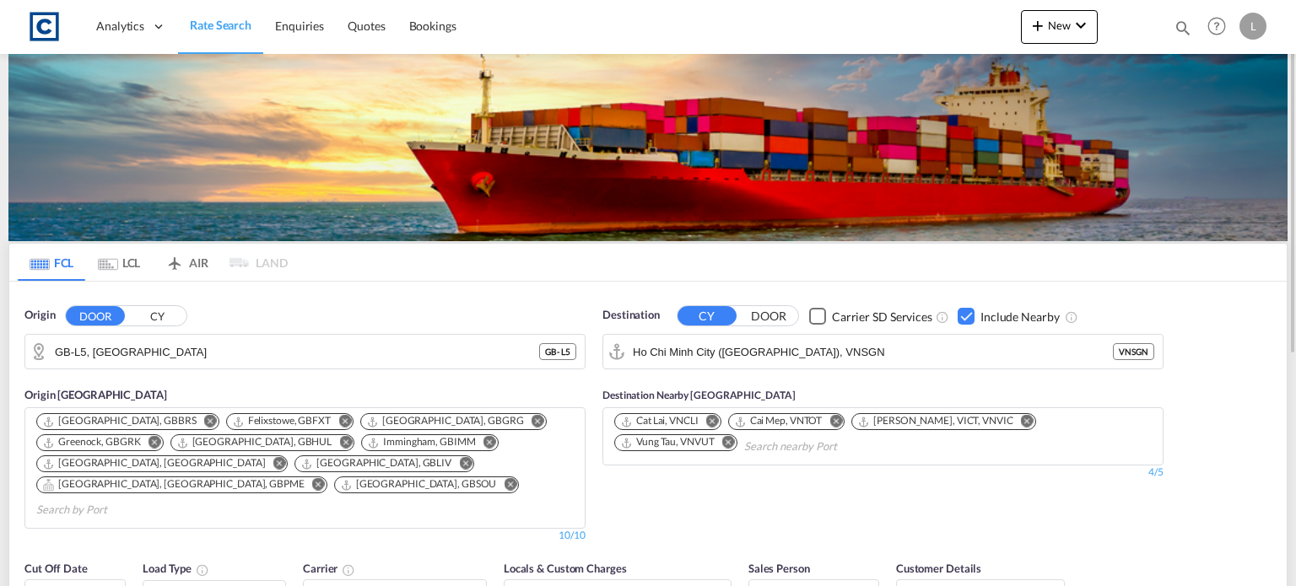
click at [158, 314] on button "CY" at bounding box center [156, 316] width 59 height 19
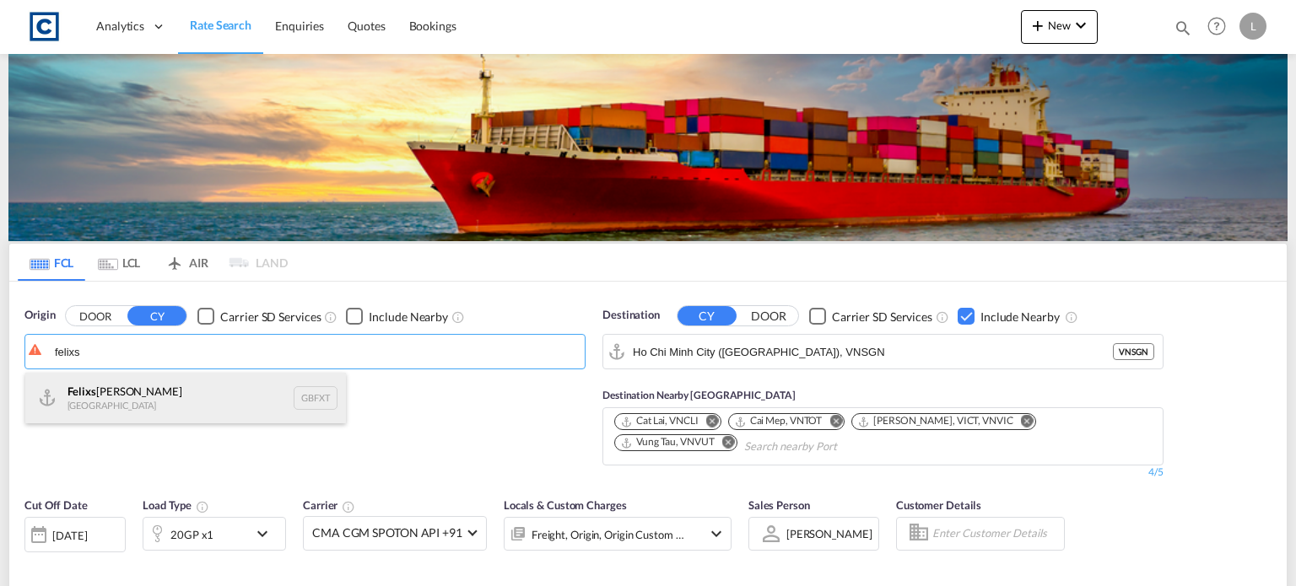
click at [116, 401] on div "Felixs [PERSON_NAME] [GEOGRAPHIC_DATA] GBFXT" at bounding box center [185, 398] width 321 height 51
type input "Felixstowe, GBFXT"
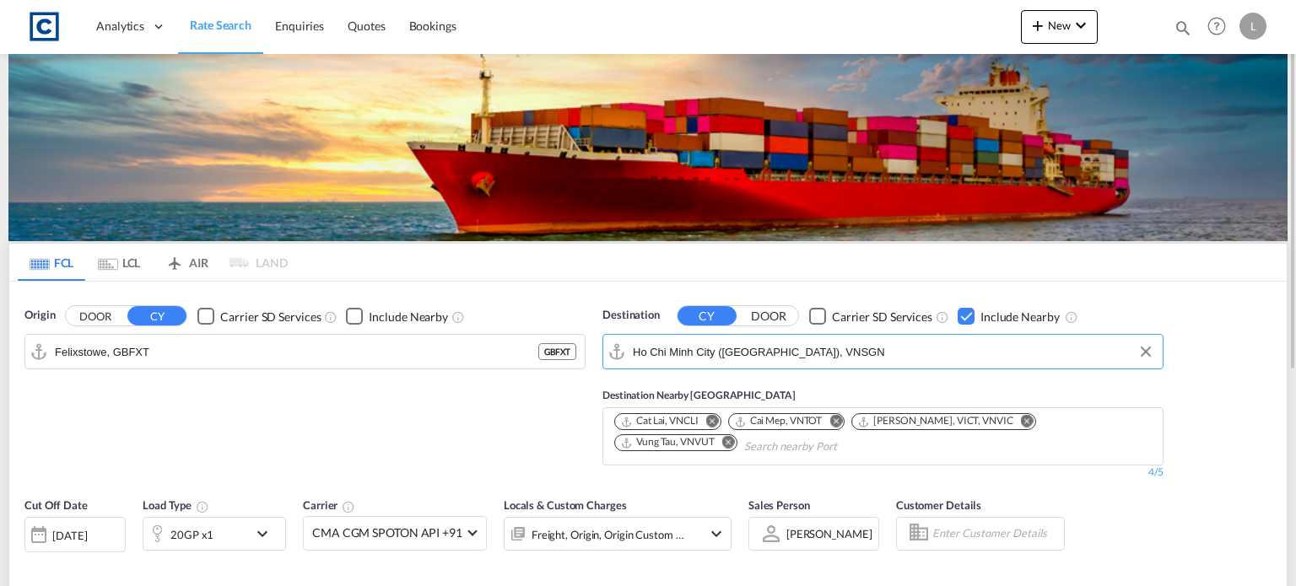
click at [876, 361] on input "Ho Chi Minh City ([GEOGRAPHIC_DATA]), VNSGN" at bounding box center [893, 351] width 521 height 25
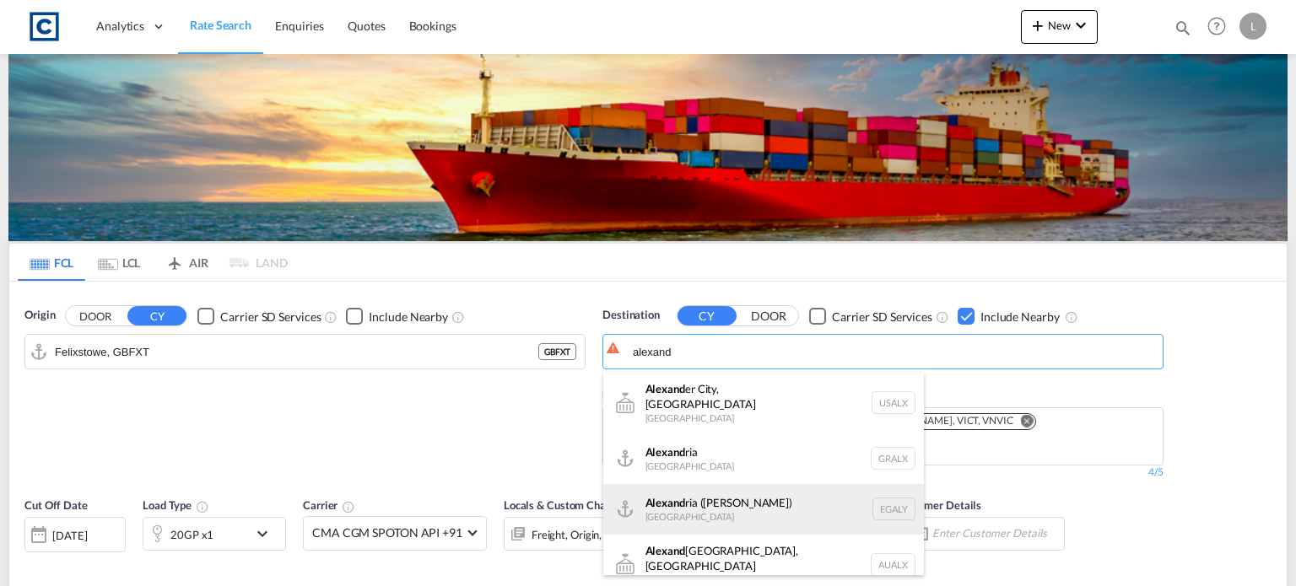
click at [710, 496] on div "[PERSON_NAME] ([GEOGRAPHIC_DATA]) [GEOGRAPHIC_DATA] EGALY" at bounding box center [763, 509] width 321 height 51
type input "Alexandria ([GEOGRAPHIC_DATA]), EGALY"
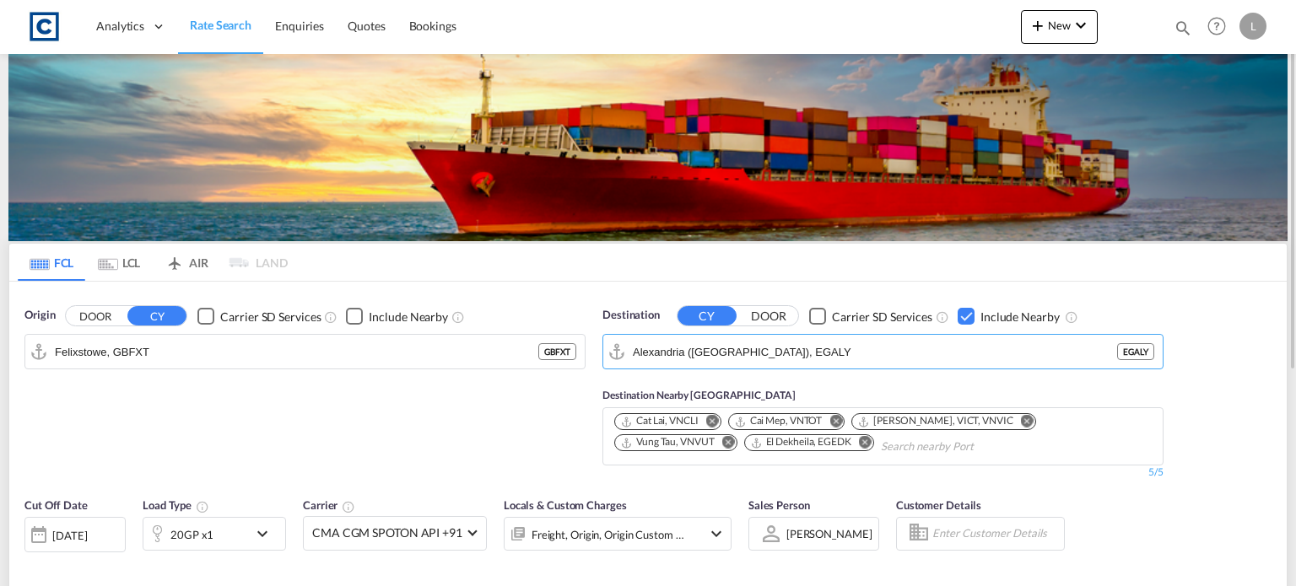
click at [962, 313] on div "Checkbox No Ink" at bounding box center [966, 316] width 17 height 17
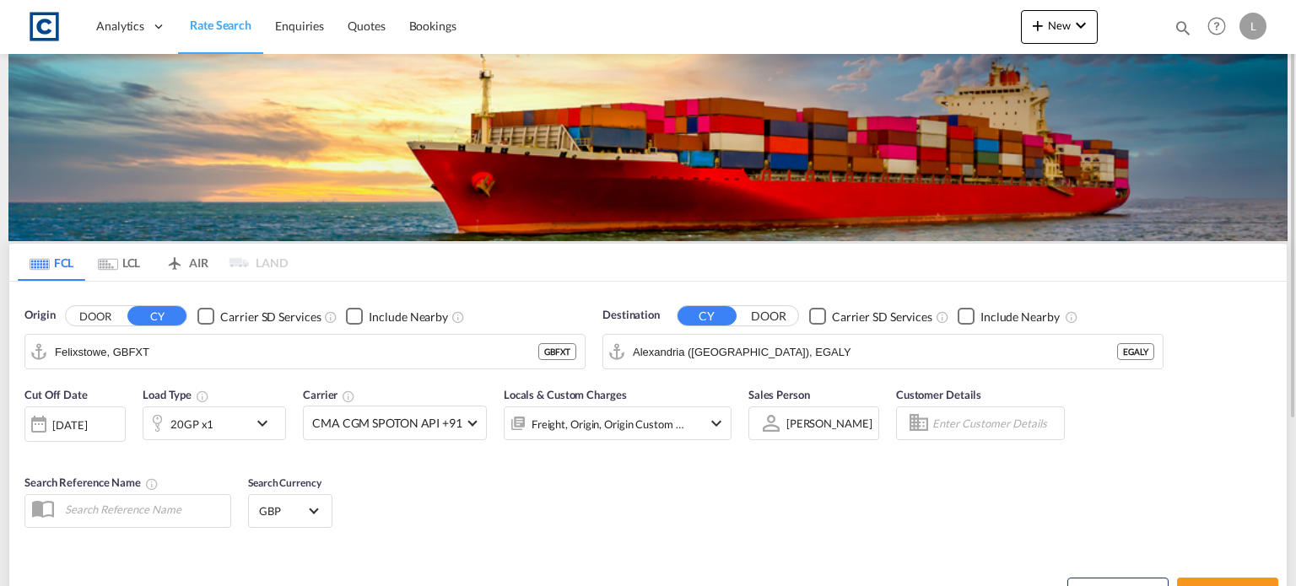
click at [962, 313] on div "Checkbox No Ink" at bounding box center [966, 316] width 17 height 17
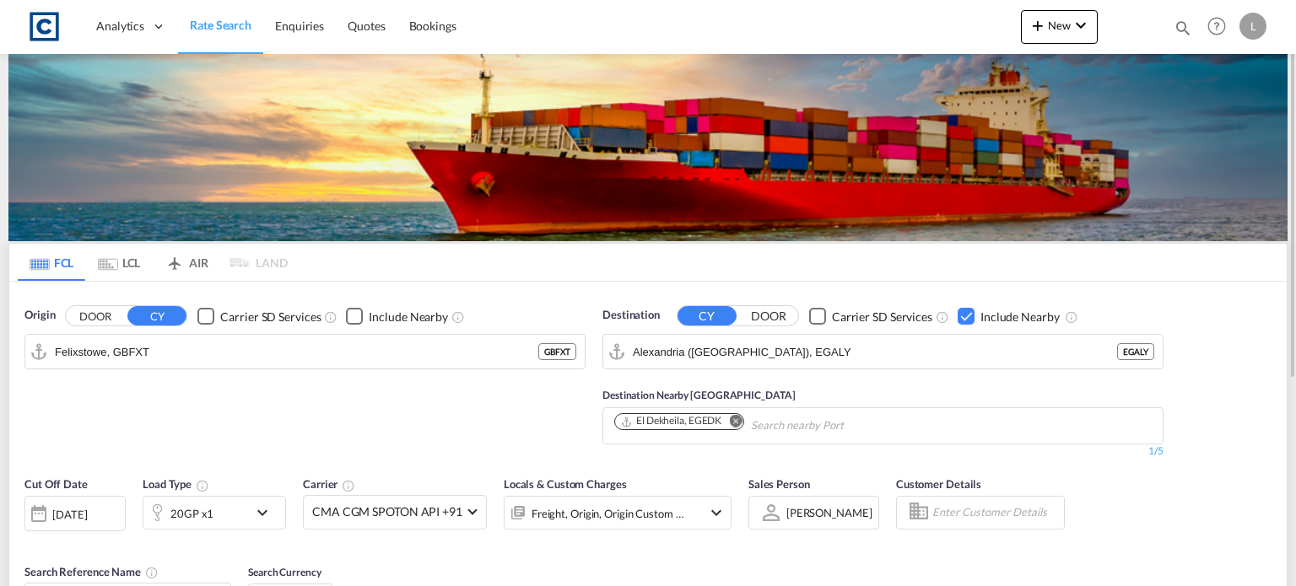
click at [250, 513] on div "20GP x1" at bounding box center [214, 513] width 143 height 34
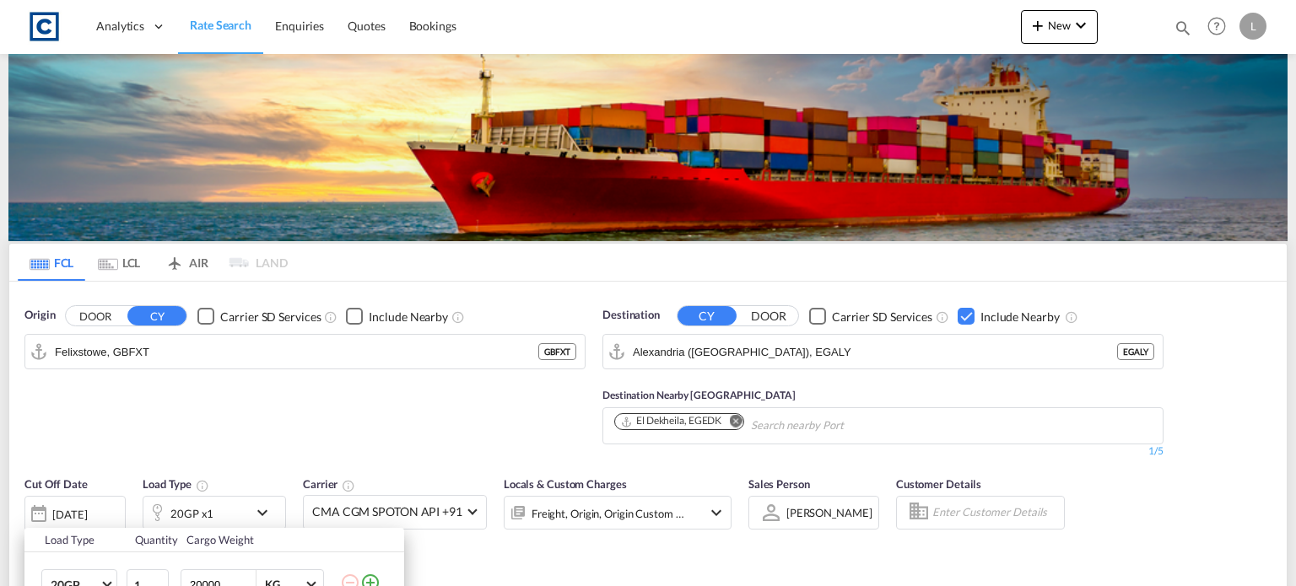
click at [443, 555] on div "Load Type Quantity Cargo Weight 20GP 20GP 40GP 40HC 45HC 20RE 40RE 40HR 20OT 40…" at bounding box center [648, 293] width 1296 height 586
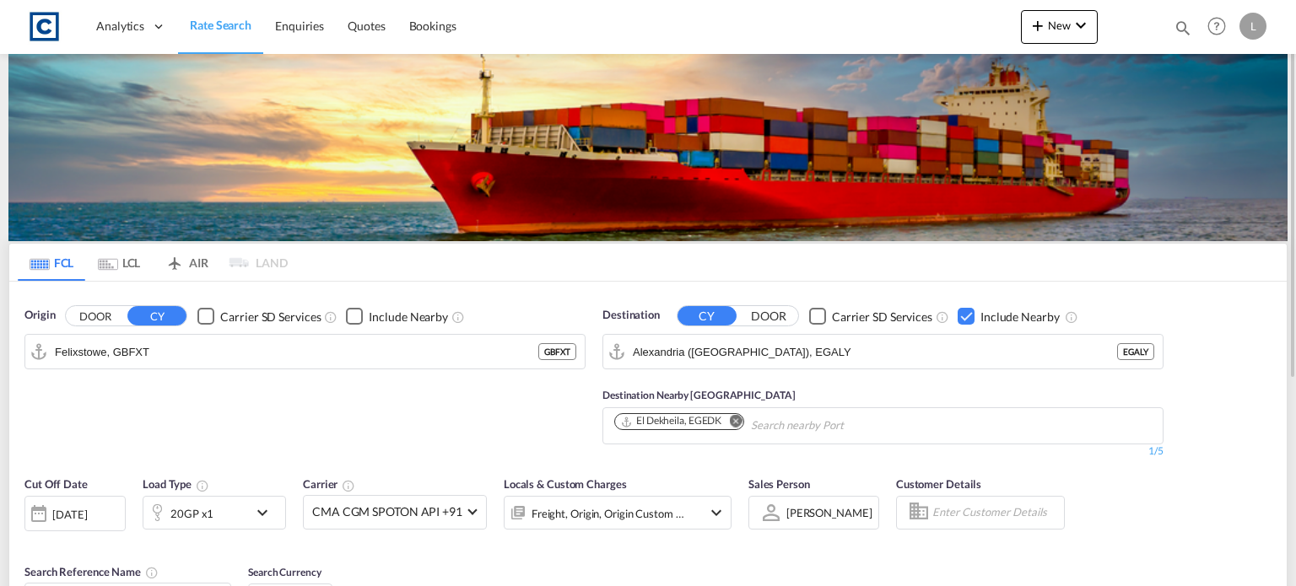
scroll to position [169, 0]
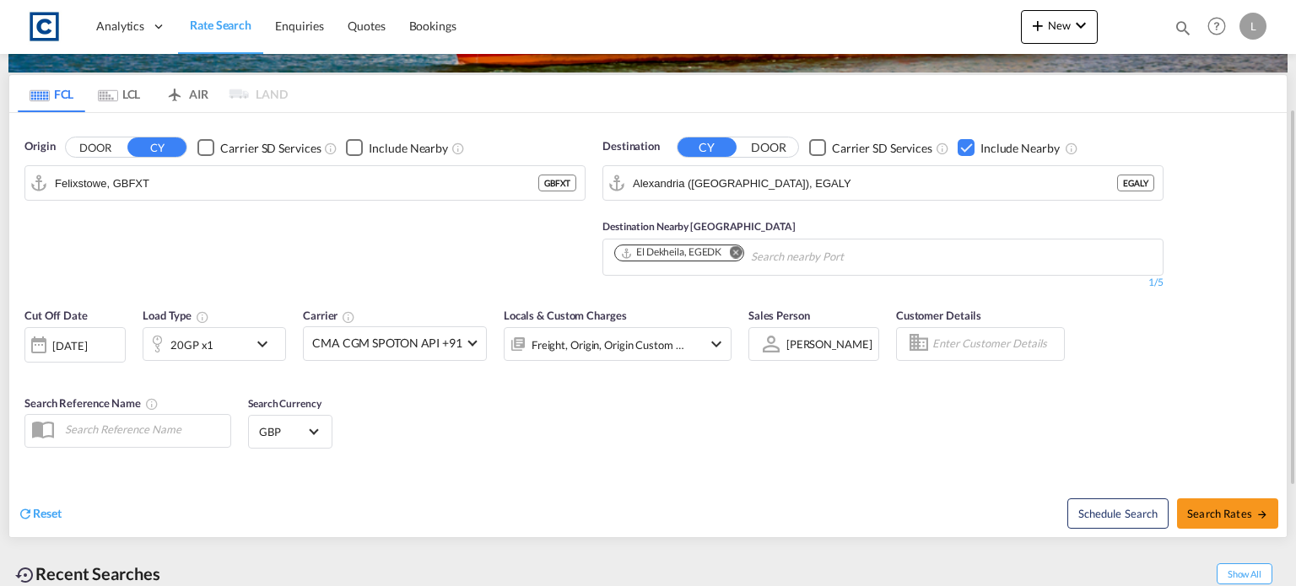
click at [233, 352] on div "20GP x1" at bounding box center [195, 344] width 105 height 34
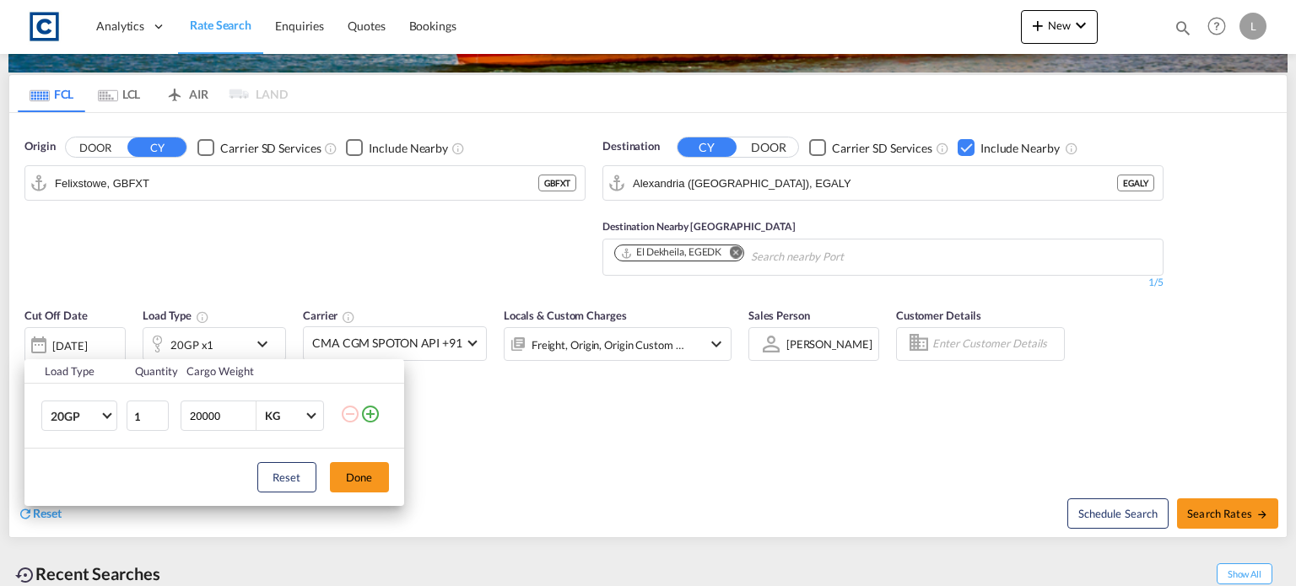
click at [371, 424] on md-icon "icon-plus-circle-outline" at bounding box center [370, 414] width 20 height 20
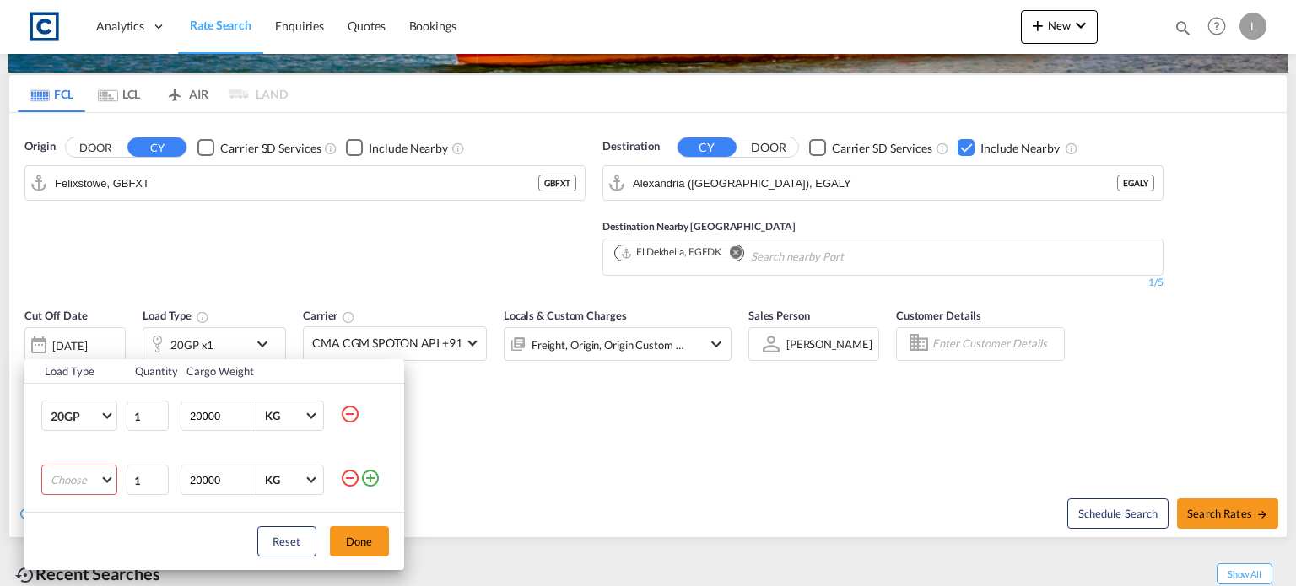
click at [79, 479] on md-select "Choose 20GP 40GP 40HC 45HC 20RE 40RE 40HR 20OT 40OT 20FR 40FR 40NR 20NR 45S 20T…" at bounding box center [79, 480] width 76 height 30
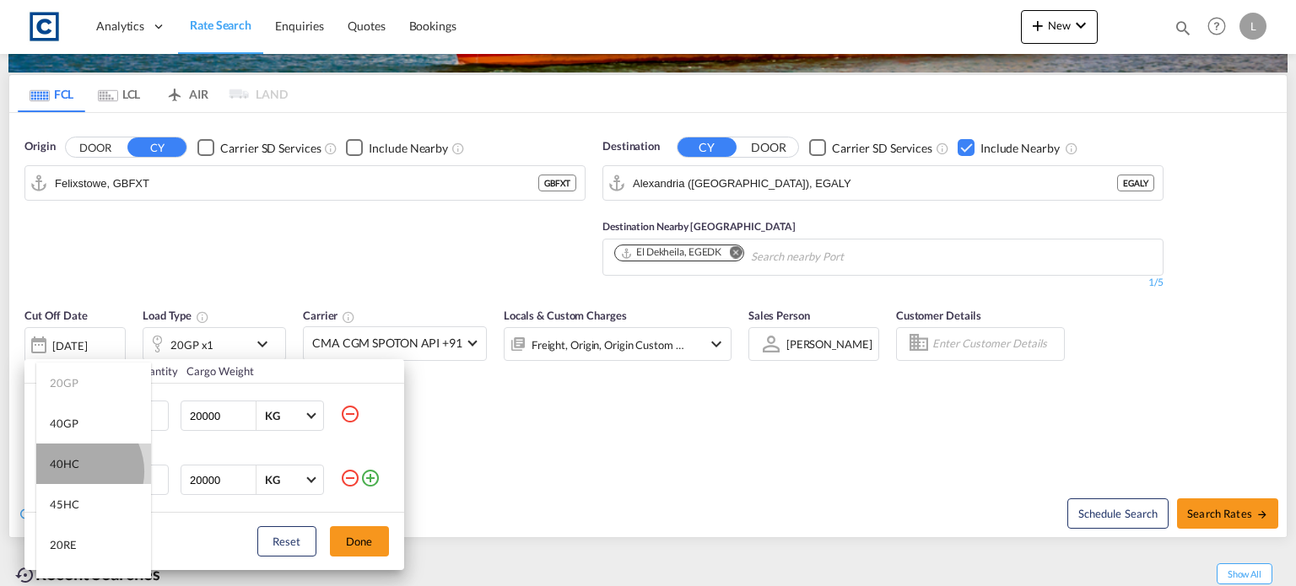
click at [75, 472] on div "40HC" at bounding box center [65, 463] width 30 height 15
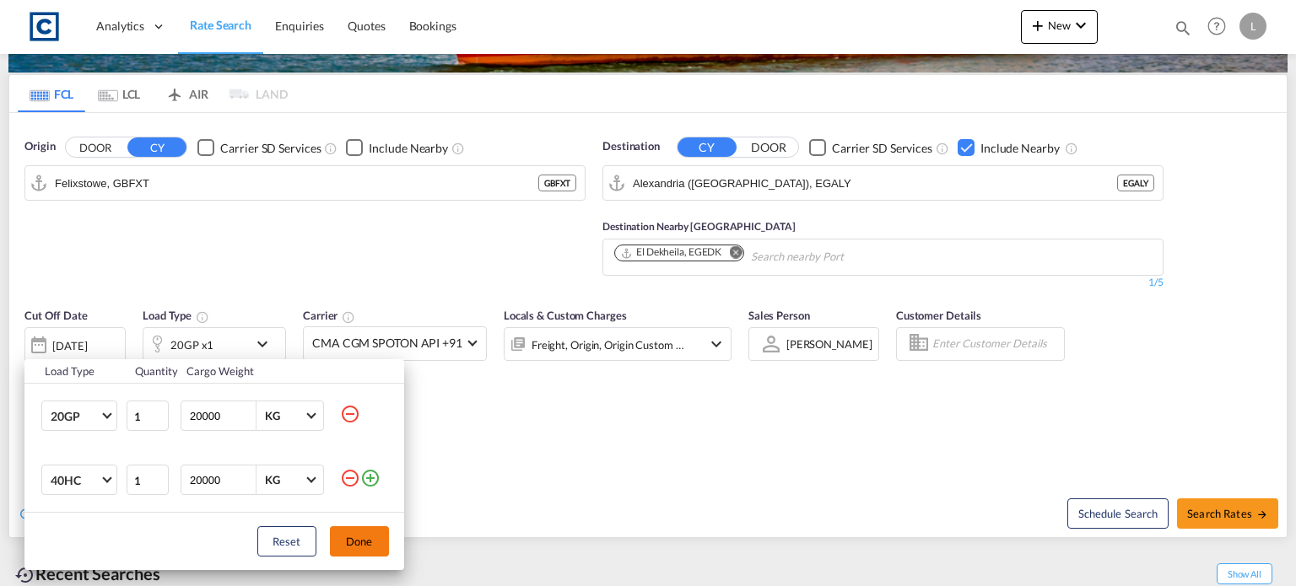
click at [356, 537] on button "Done" at bounding box center [359, 542] width 59 height 30
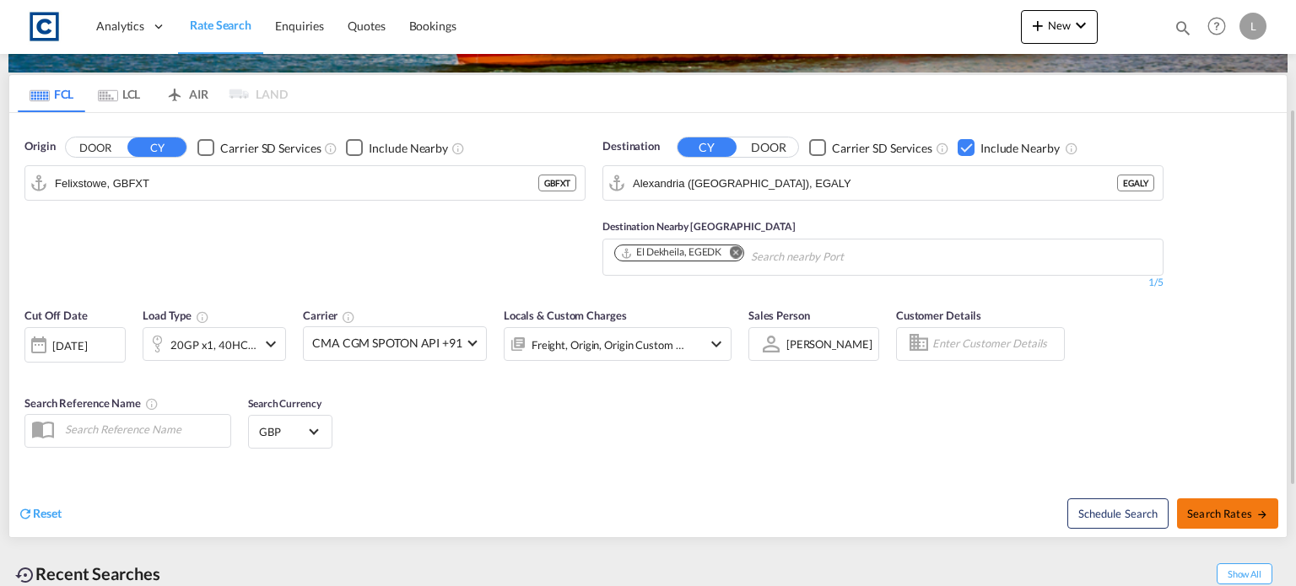
click at [1224, 512] on span "Search Rates" at bounding box center [1227, 514] width 81 height 14
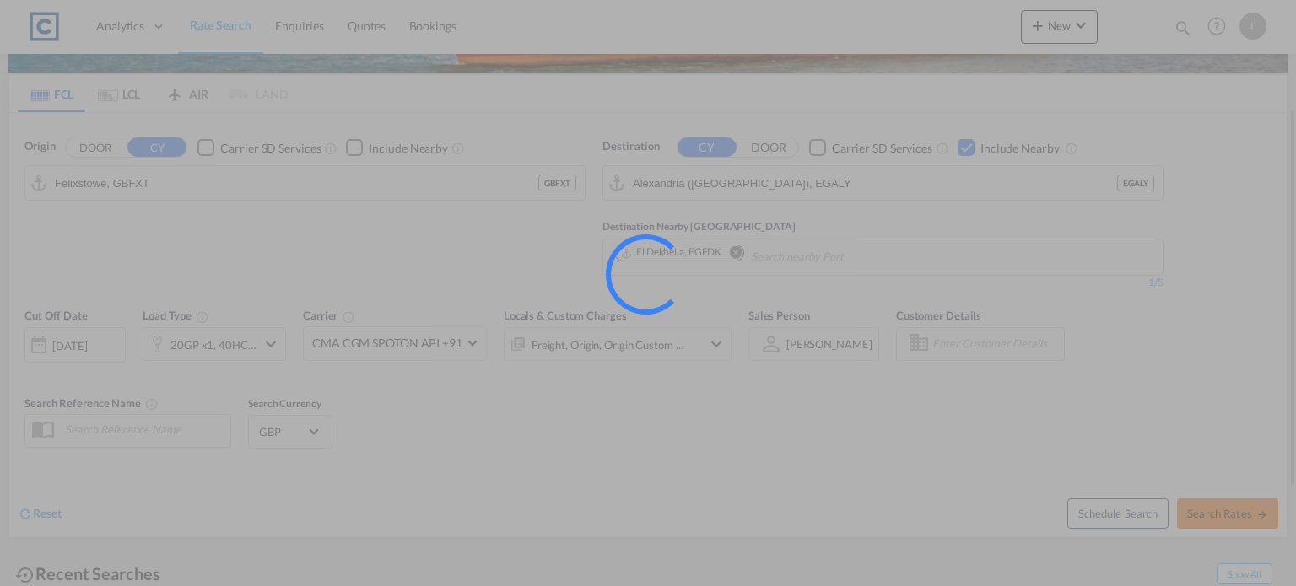
type input "GBFXT to EGALY / [DATE]"
